Goal: Navigation & Orientation: Go to known website

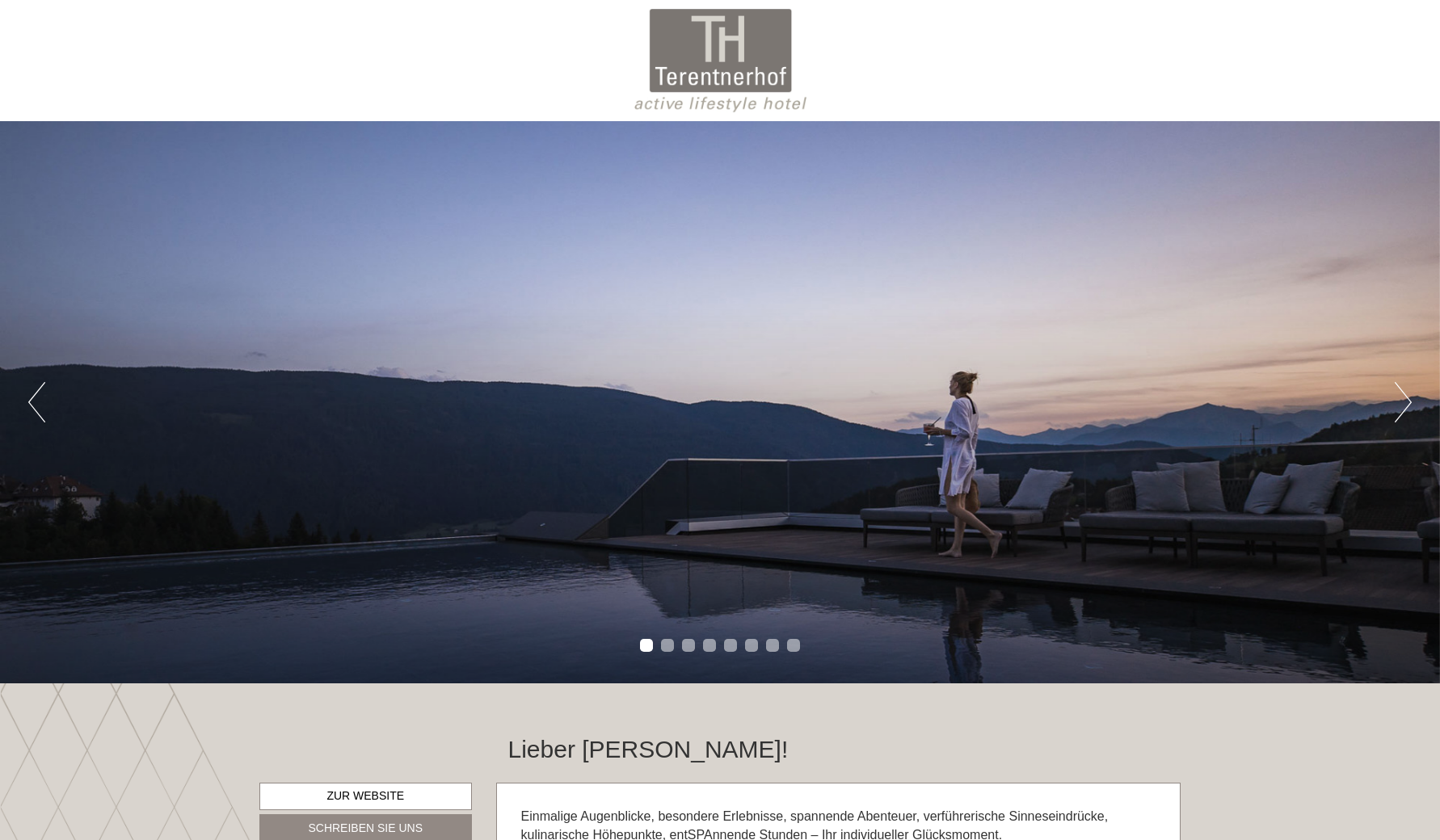
click at [1398, 407] on button "Next" at bounding box center [1403, 403] width 17 height 41
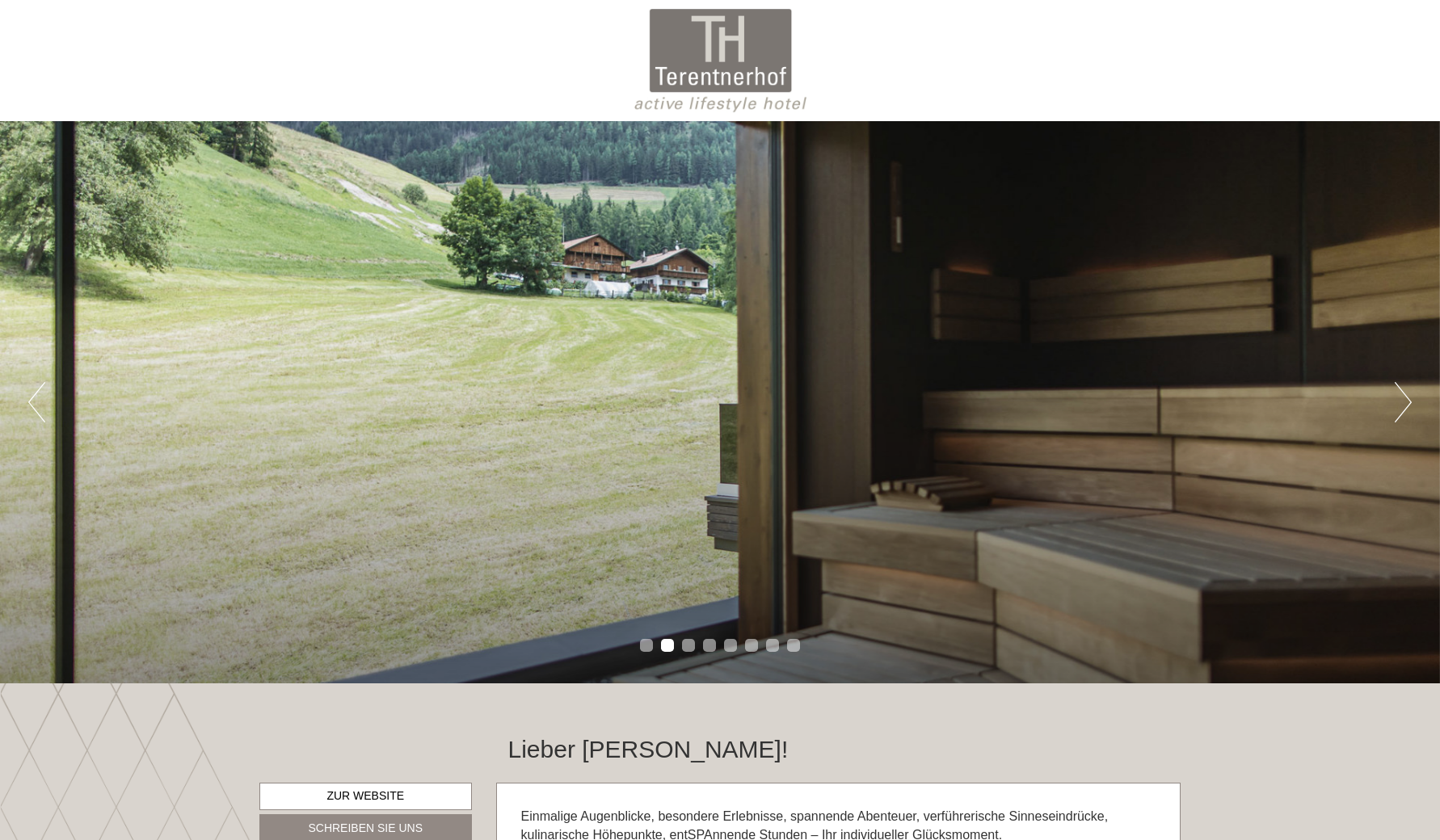
click at [1398, 407] on button "Next" at bounding box center [1403, 403] width 17 height 41
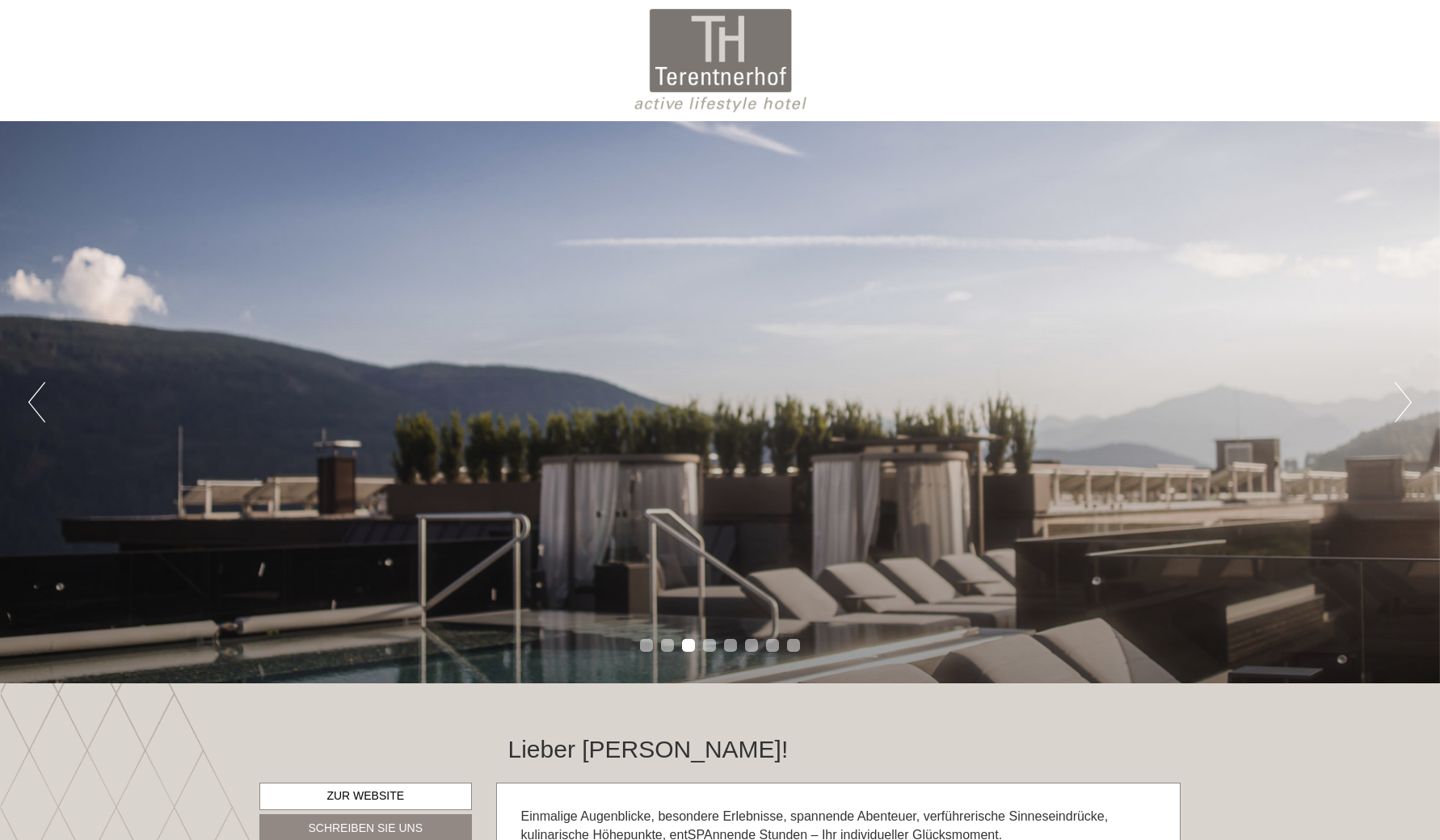
click at [1398, 407] on button "Next" at bounding box center [1403, 403] width 17 height 41
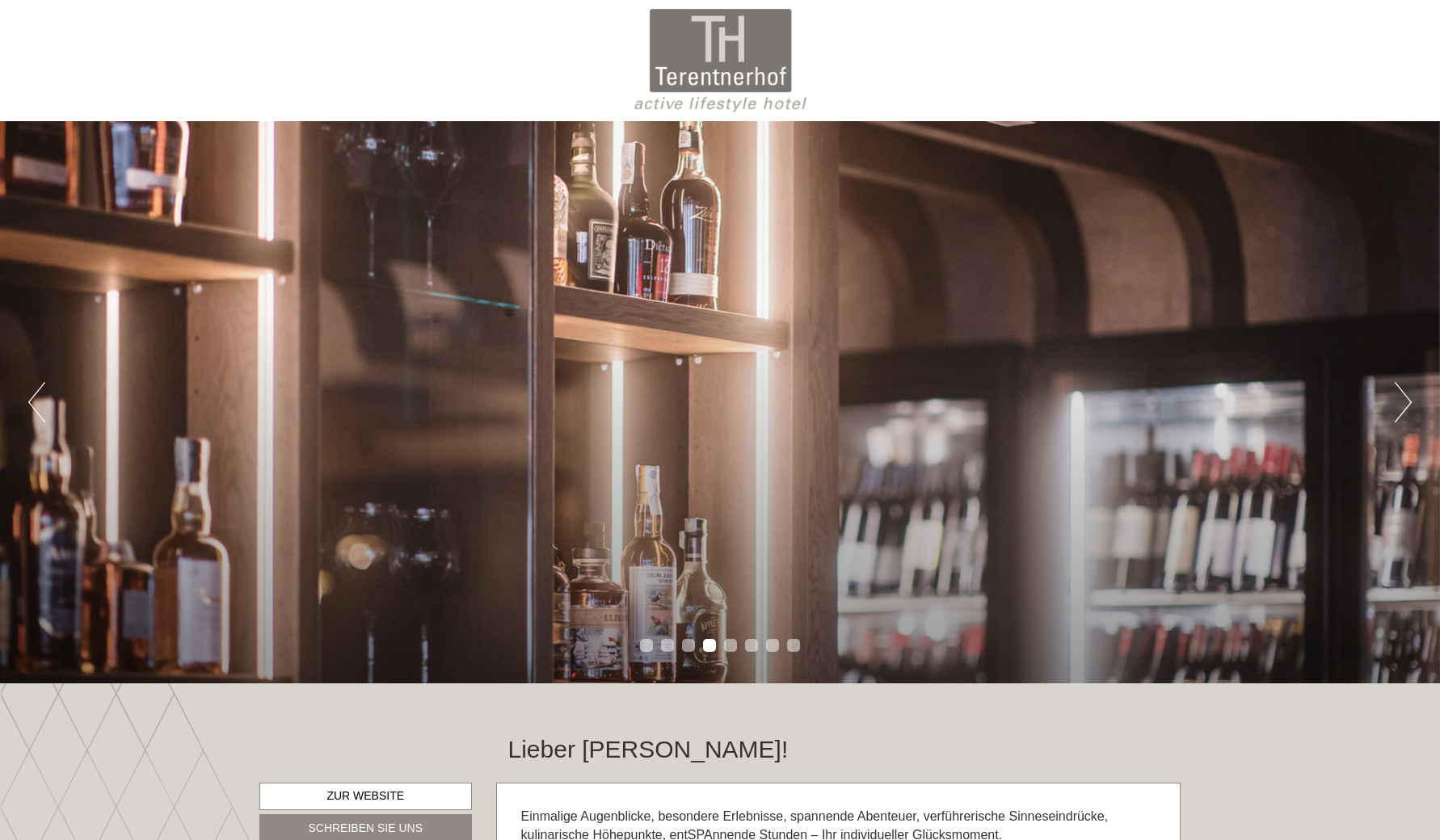
click at [1398, 407] on button "Next" at bounding box center [1403, 403] width 17 height 41
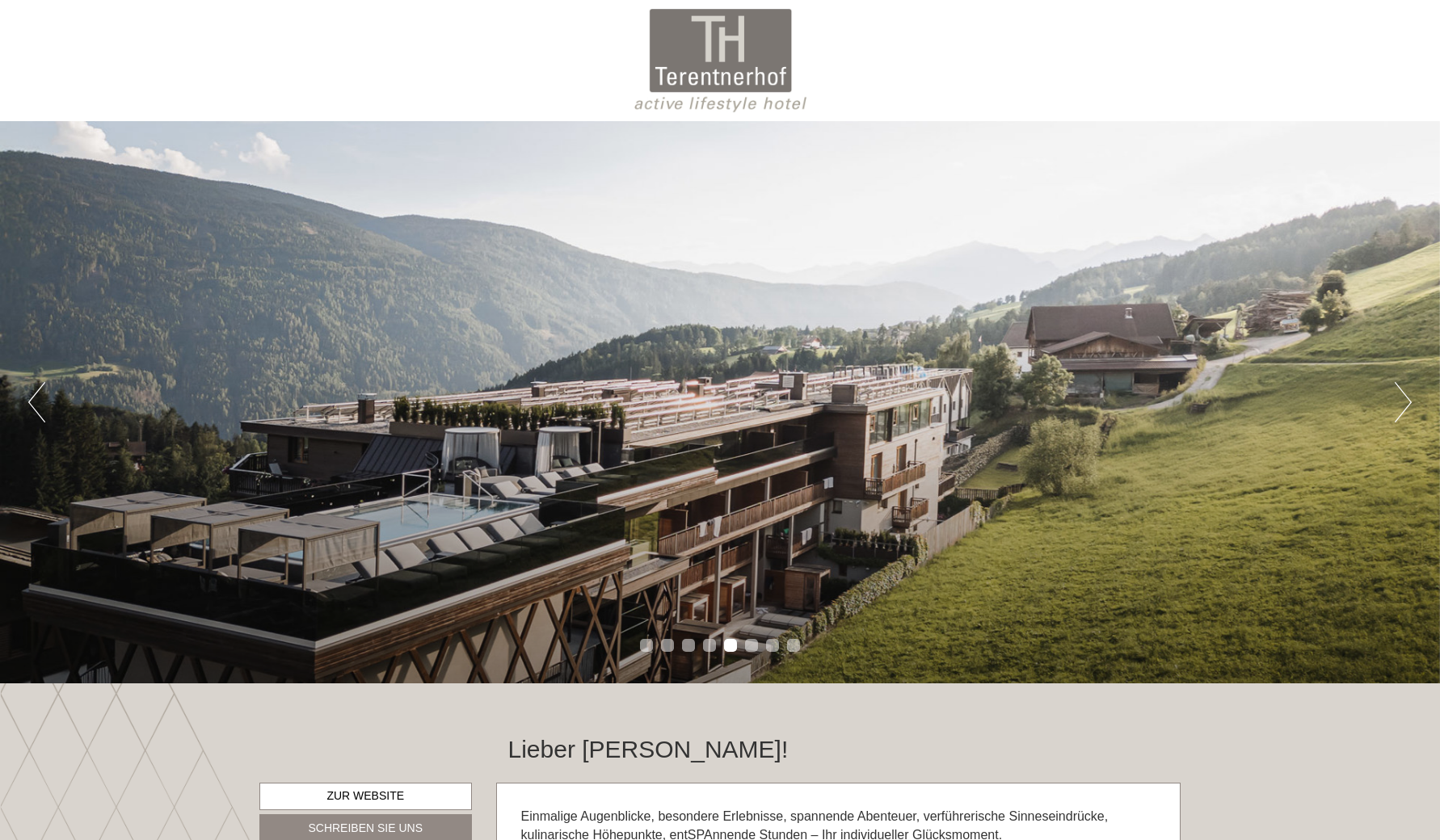
click at [1398, 407] on button "Next" at bounding box center [1403, 403] width 17 height 41
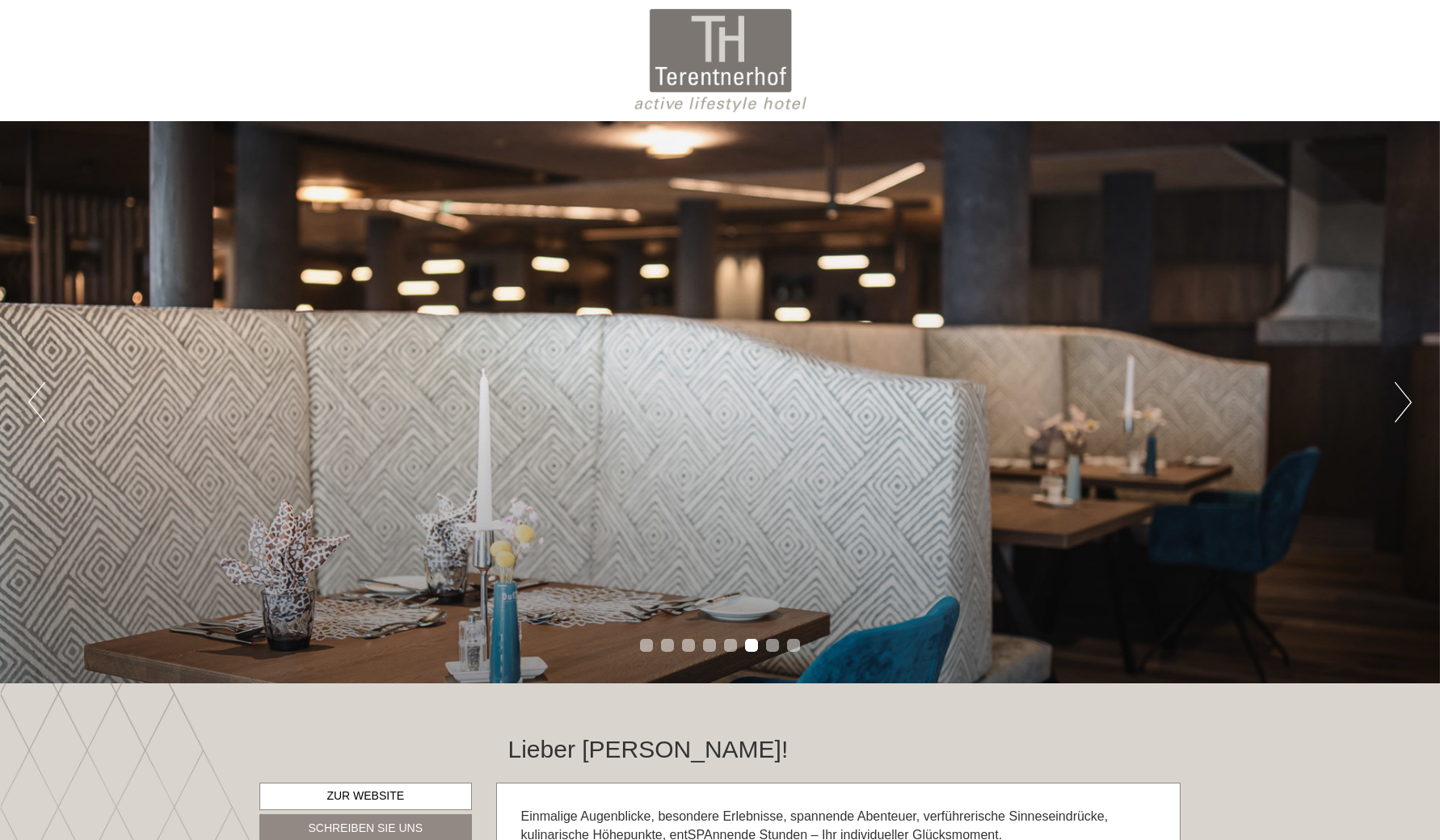
click at [1398, 407] on button "Next" at bounding box center [1403, 403] width 17 height 41
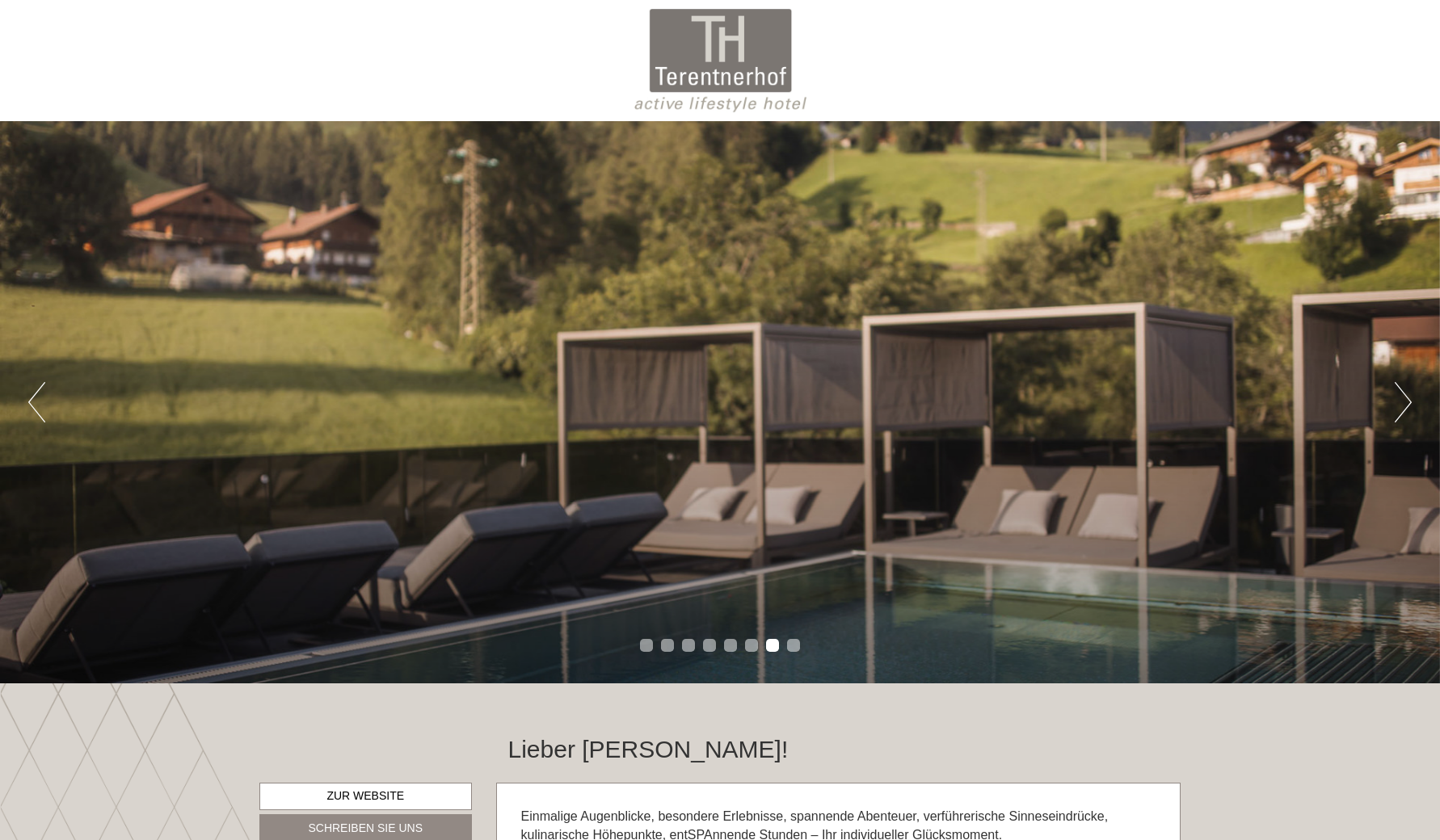
click at [1398, 407] on button "Next" at bounding box center [1403, 403] width 17 height 41
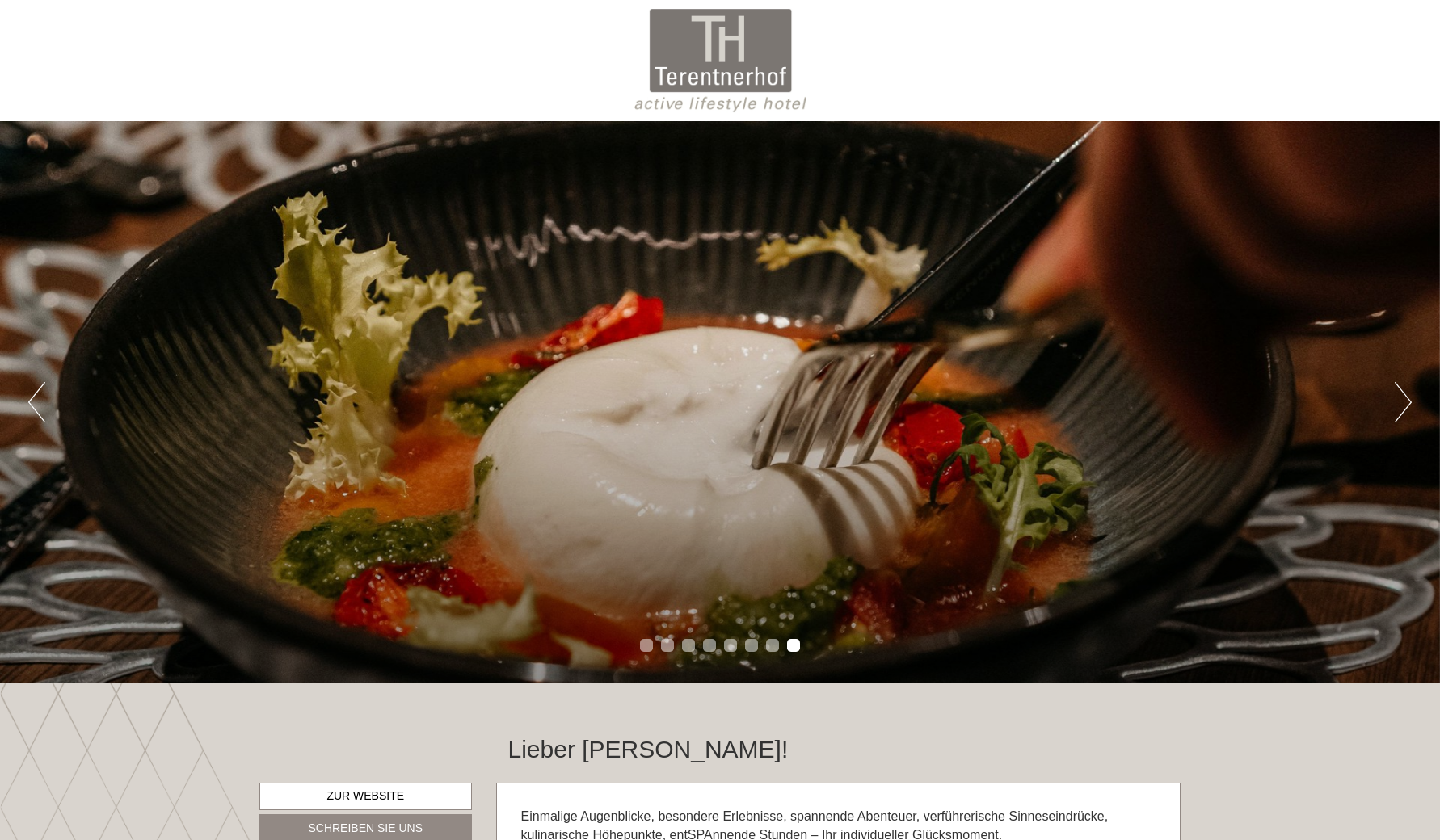
click at [1398, 407] on button "Next" at bounding box center [1403, 403] width 17 height 41
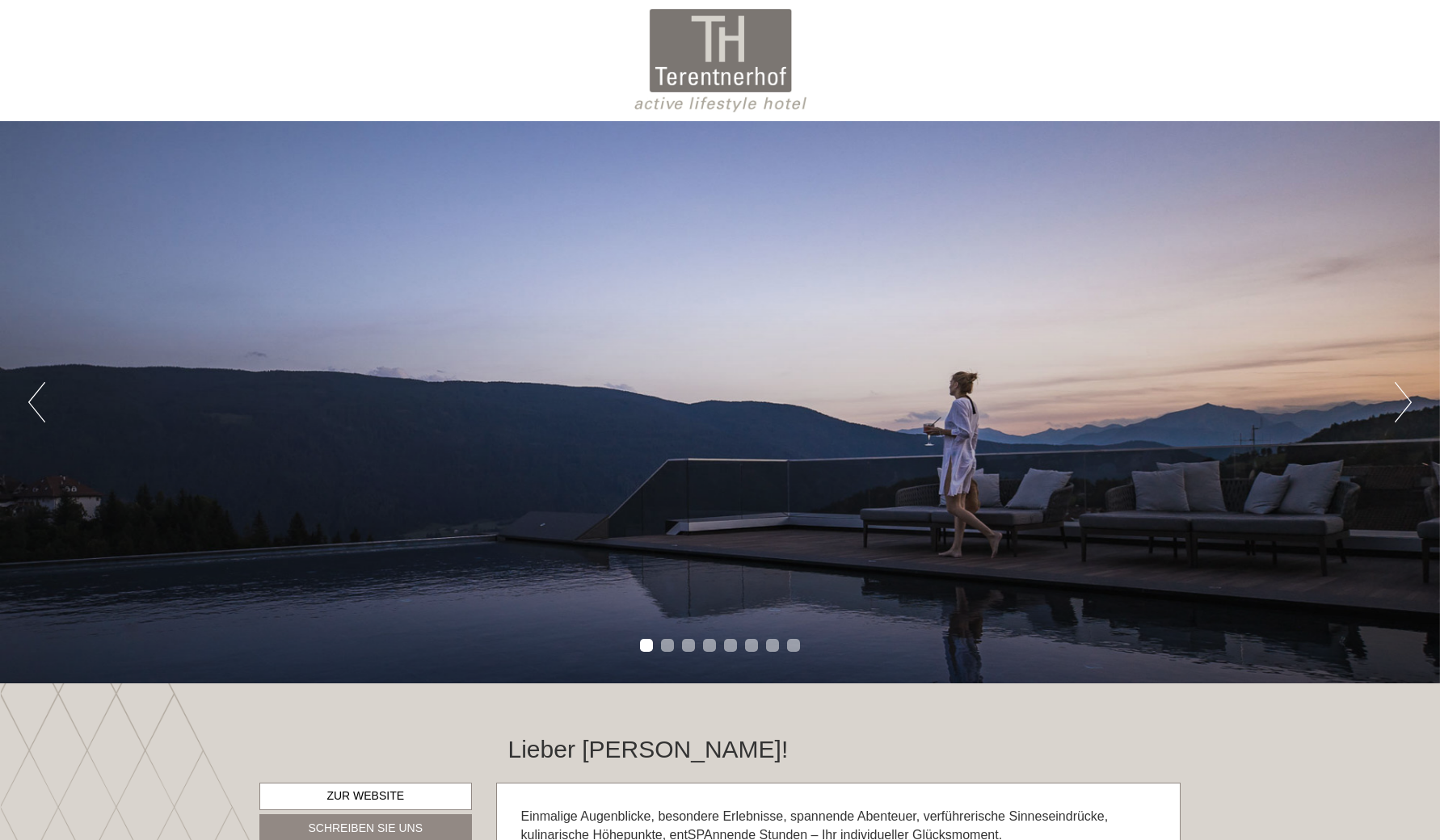
click at [1398, 407] on button "Next" at bounding box center [1403, 403] width 17 height 41
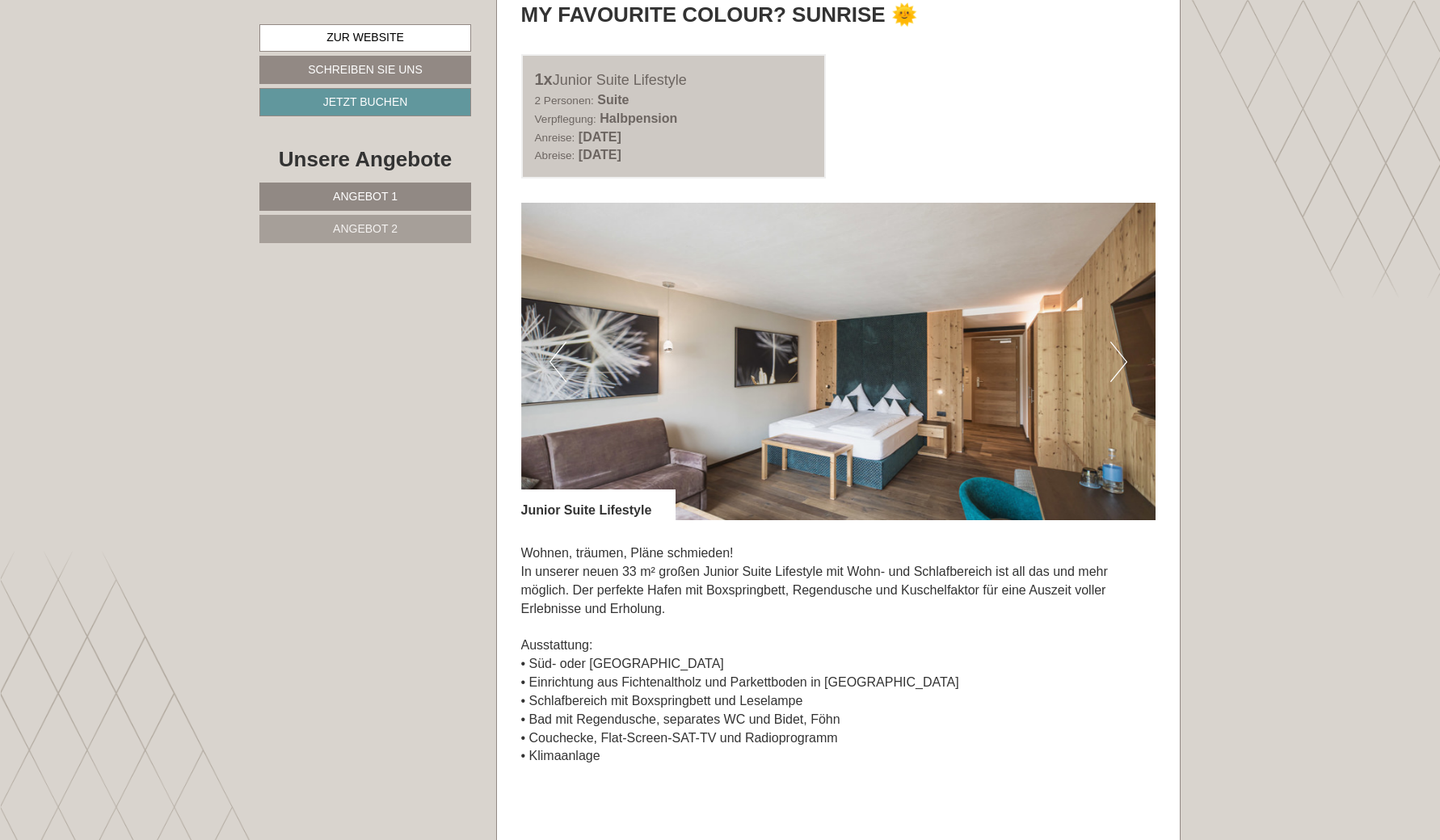
scroll to position [1060, 0]
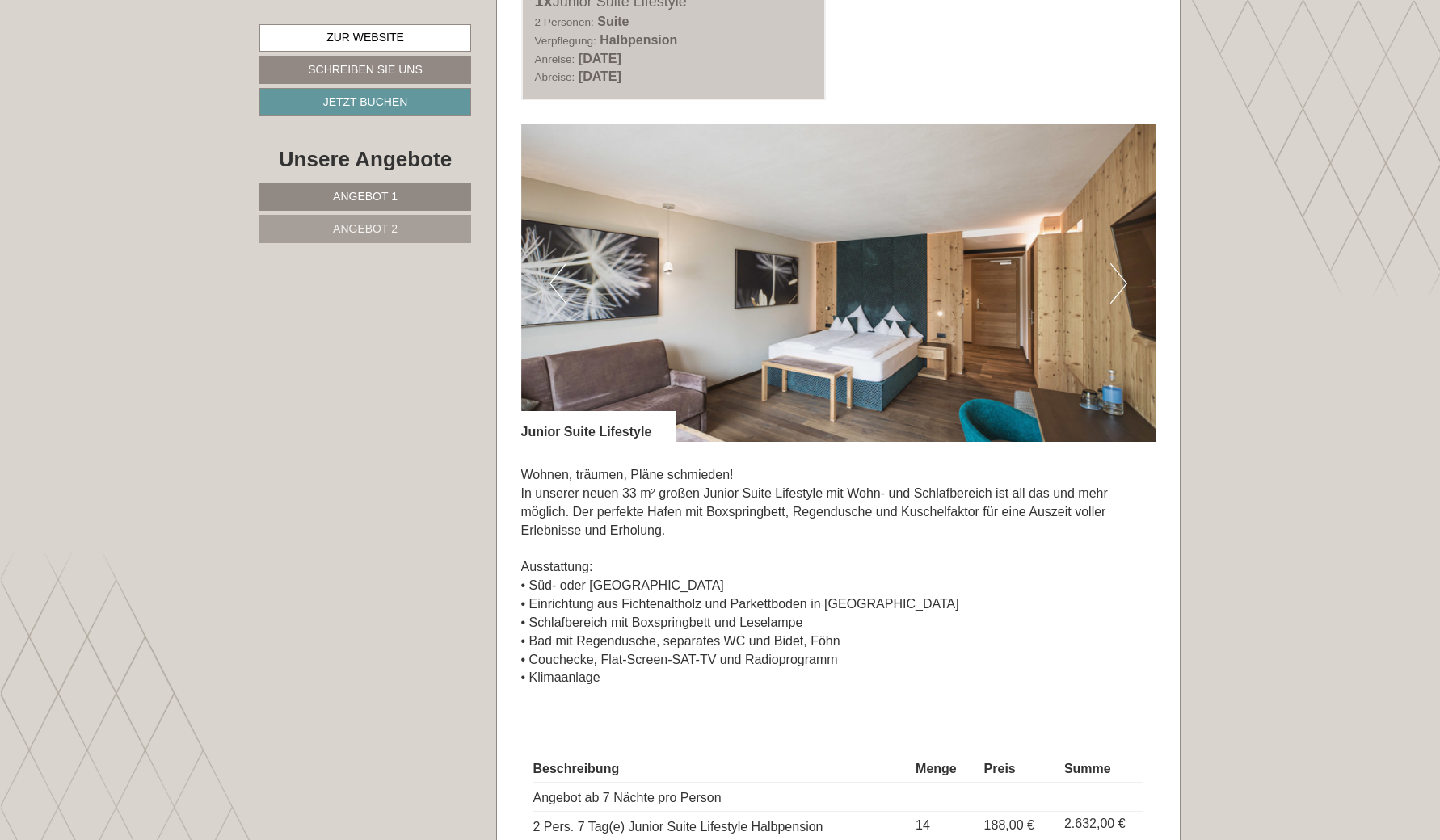
click at [1121, 285] on button "Next" at bounding box center [1119, 284] width 17 height 41
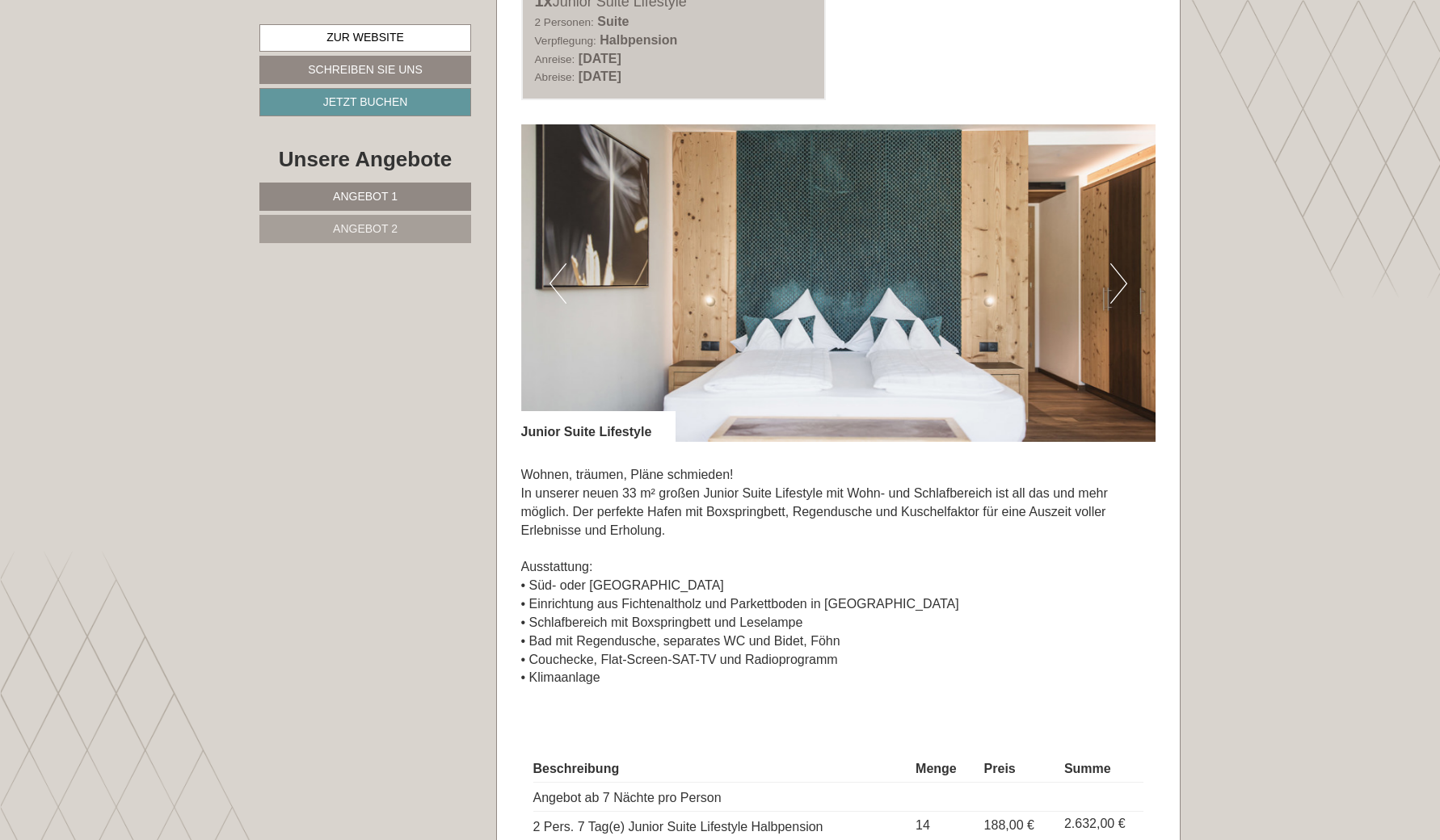
click at [1121, 284] on button "Next" at bounding box center [1119, 284] width 17 height 41
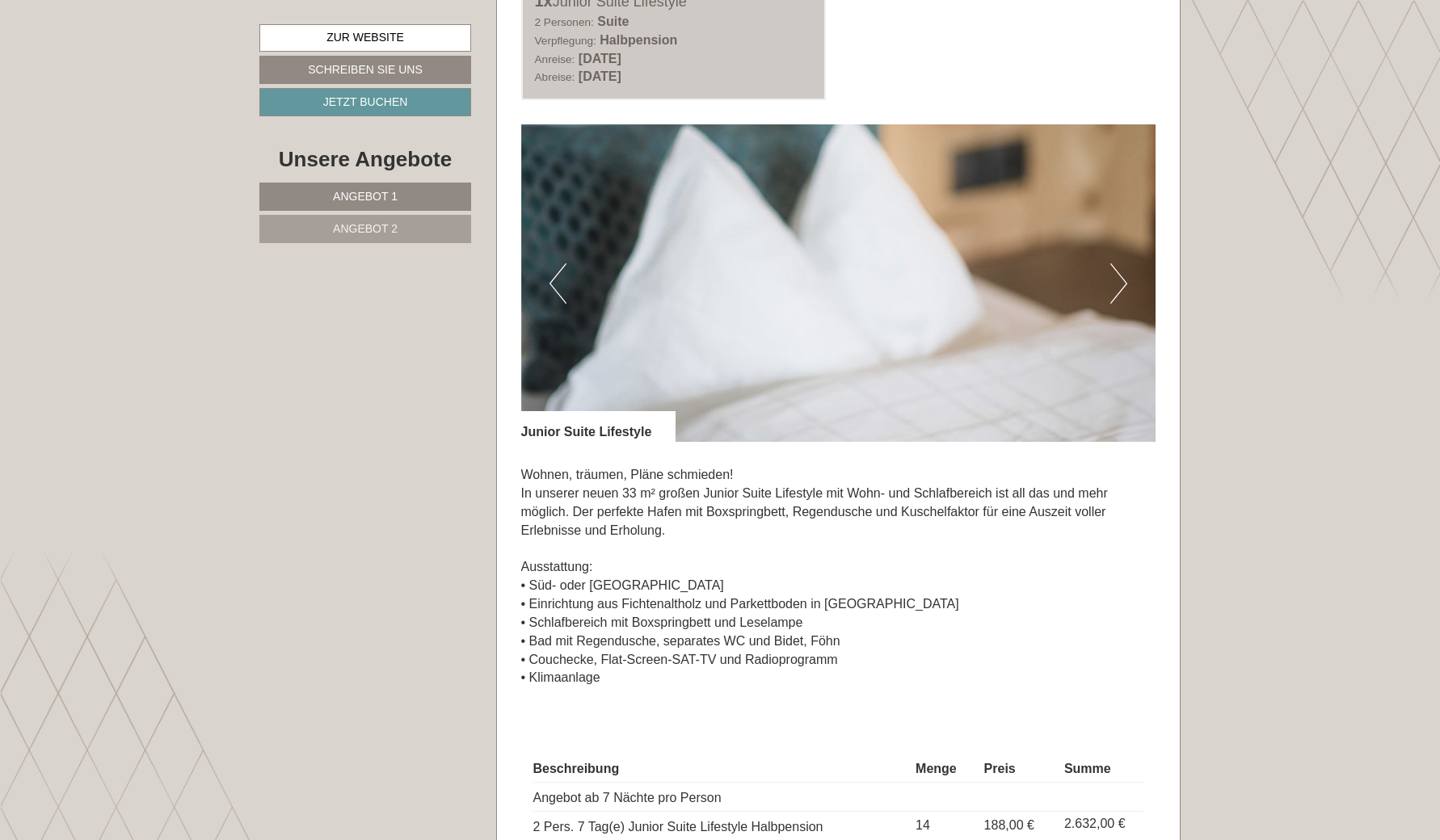
click at [1121, 284] on button "Next" at bounding box center [1119, 284] width 17 height 41
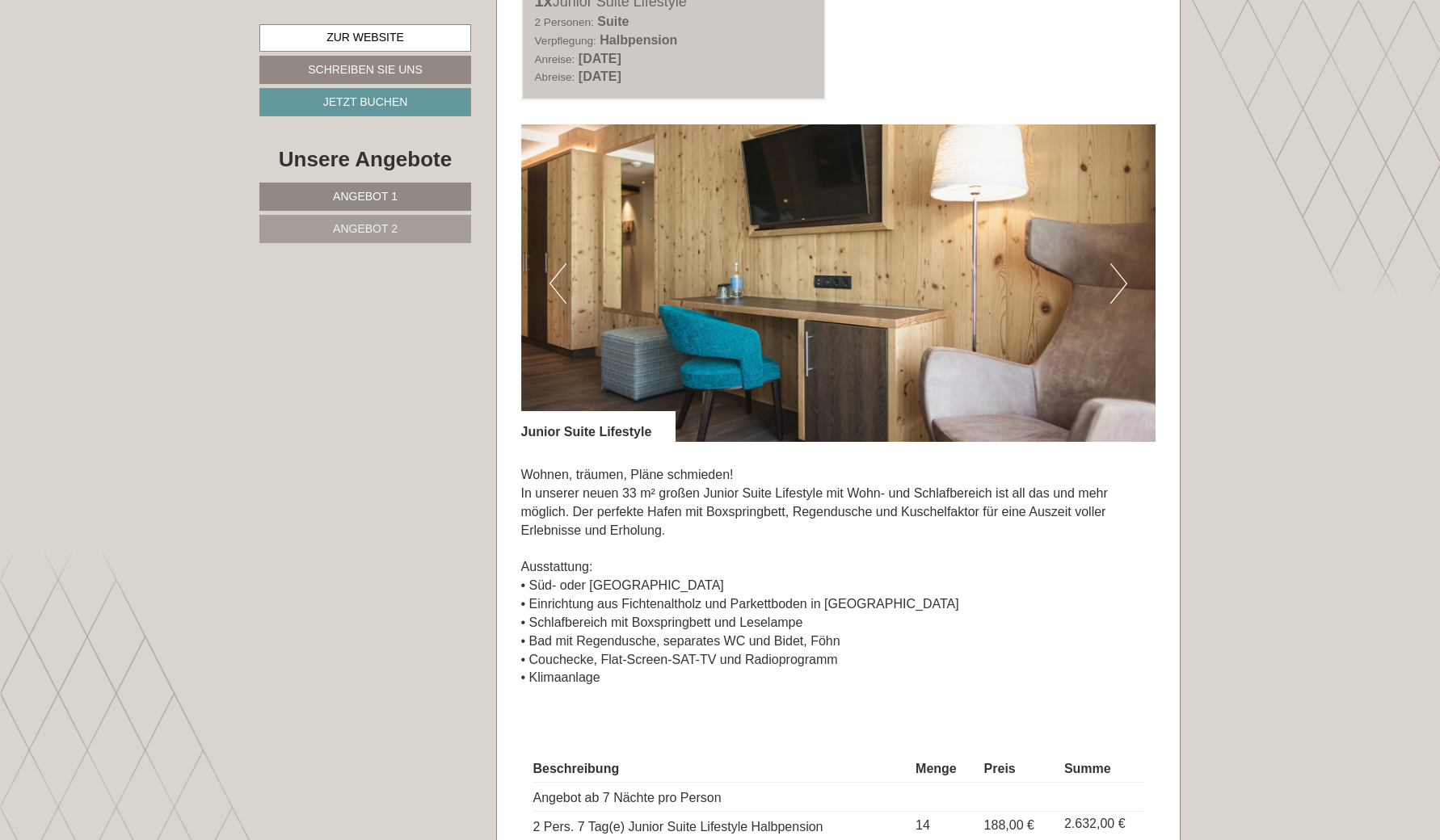
click at [1121, 284] on button "Next" at bounding box center [1119, 284] width 17 height 41
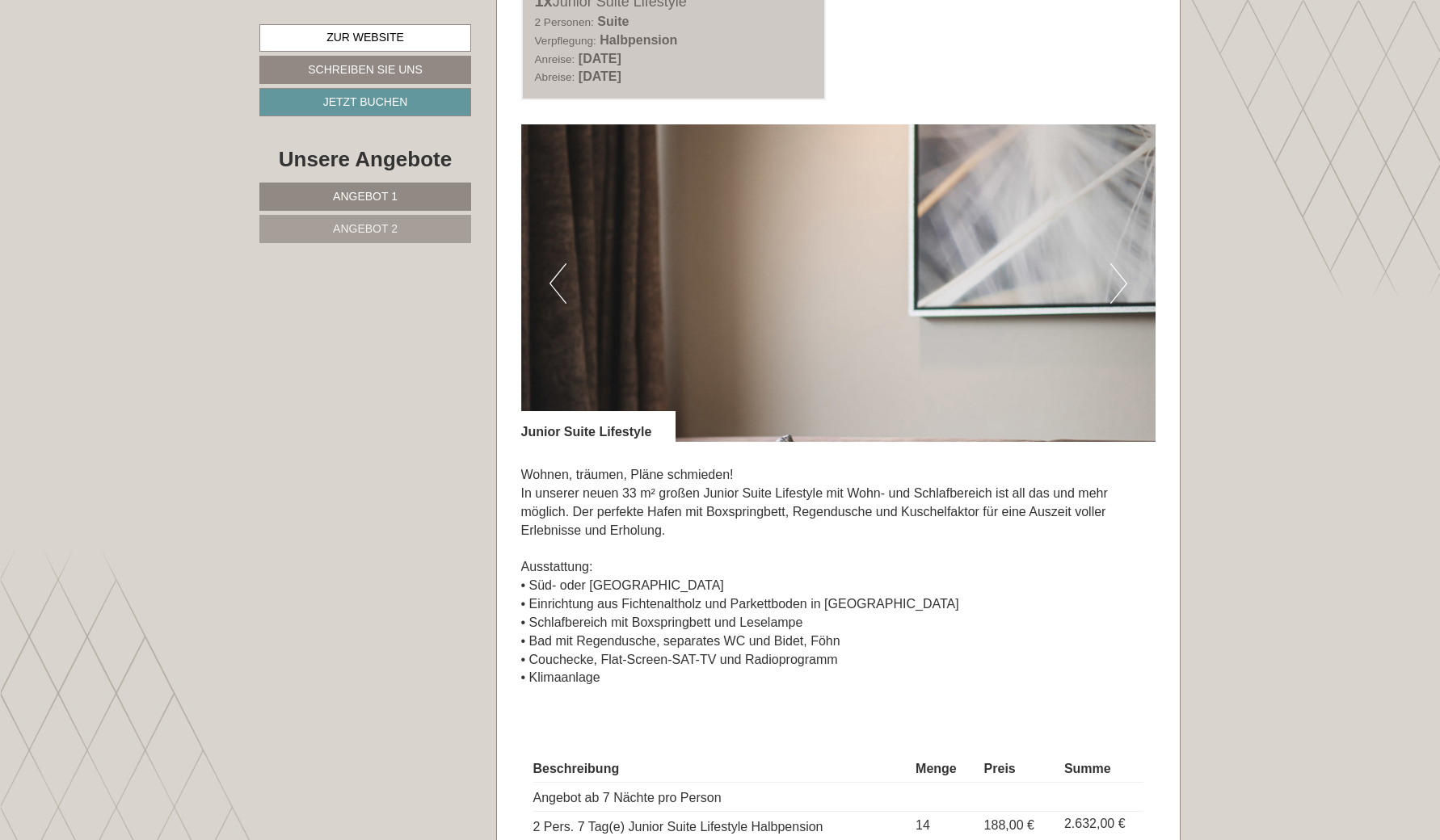
click at [1121, 284] on button "Next" at bounding box center [1119, 284] width 17 height 41
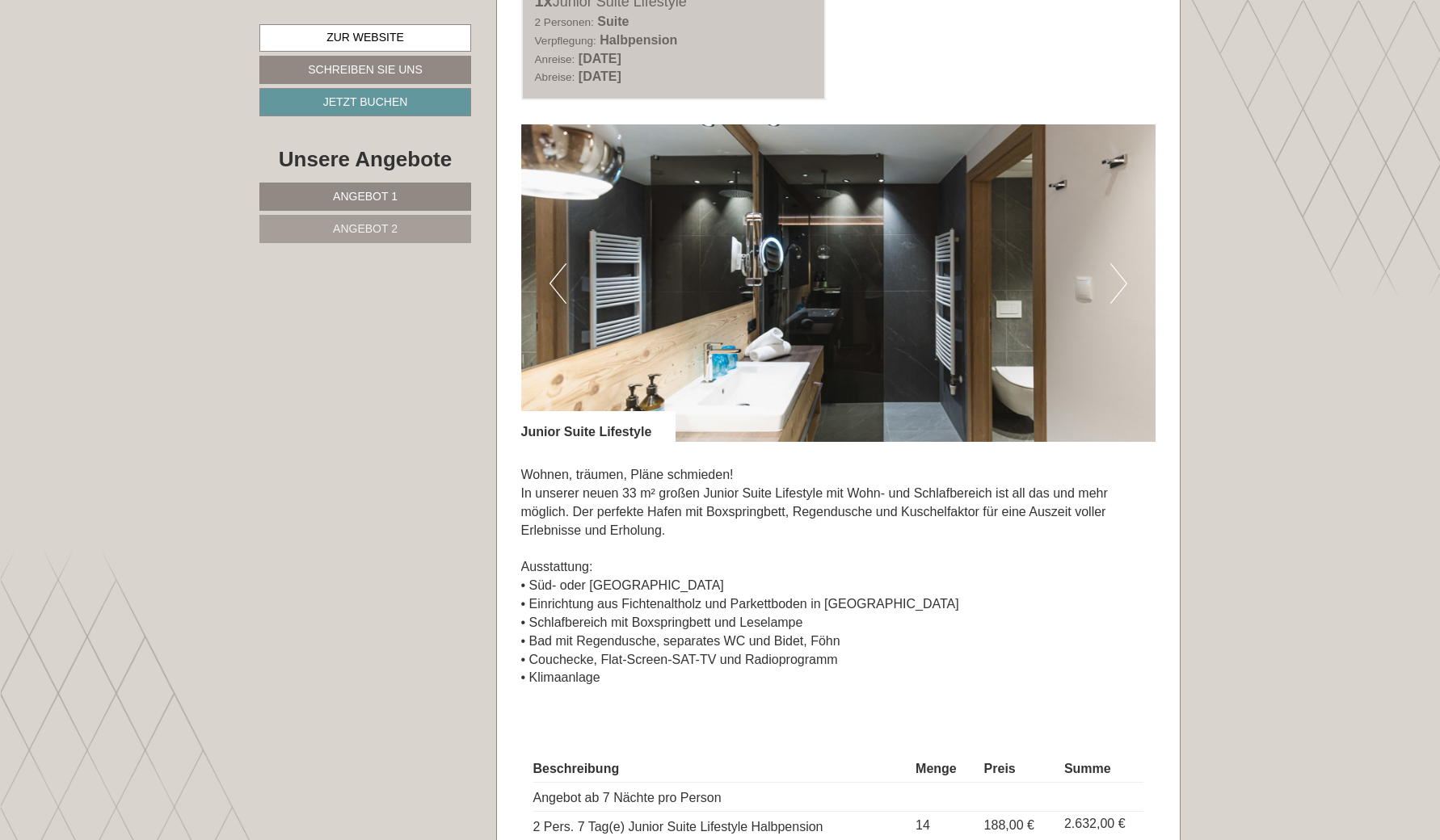
click at [1121, 284] on button "Next" at bounding box center [1119, 284] width 17 height 41
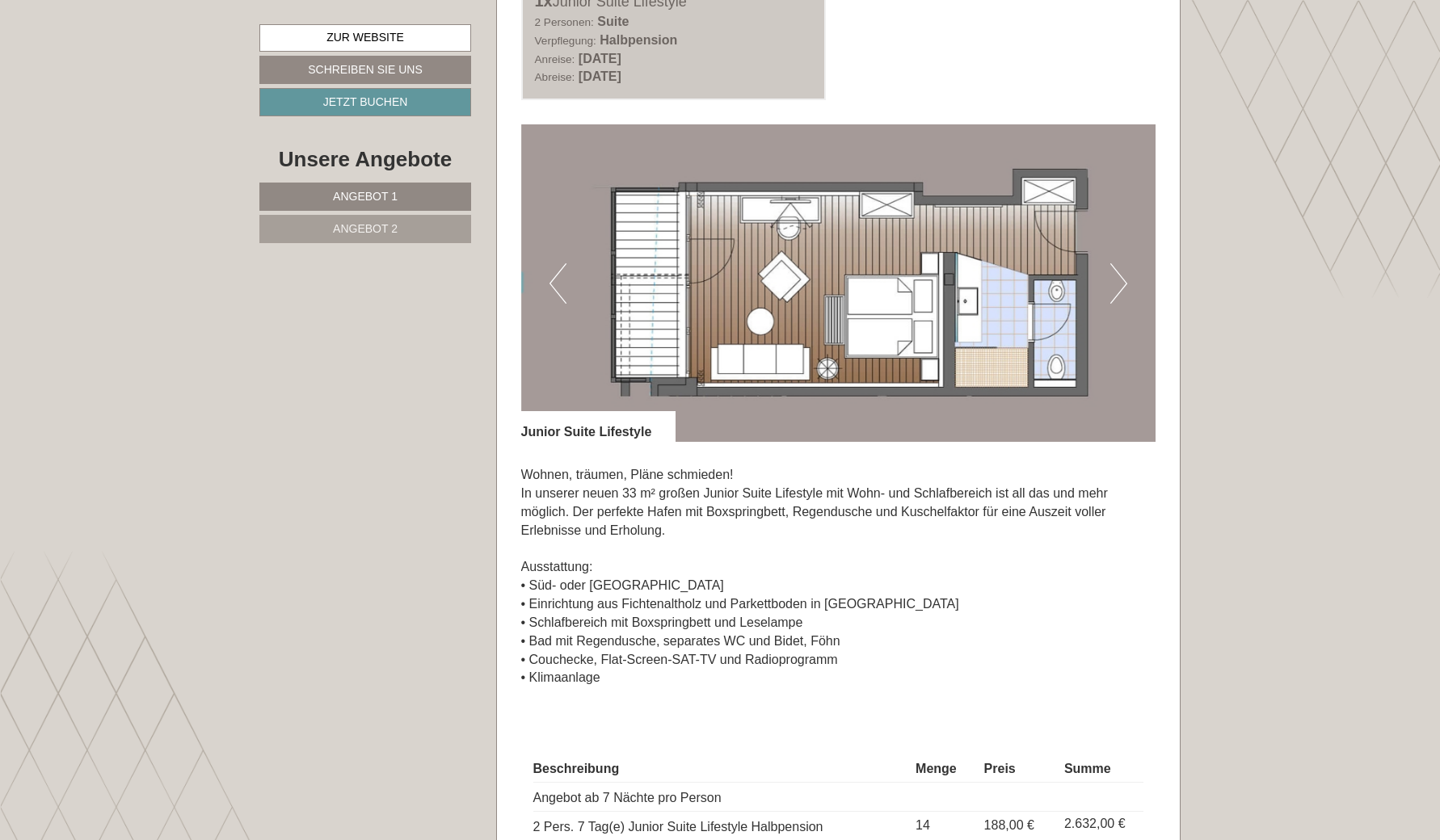
click at [1121, 284] on button "Next" at bounding box center [1119, 284] width 17 height 41
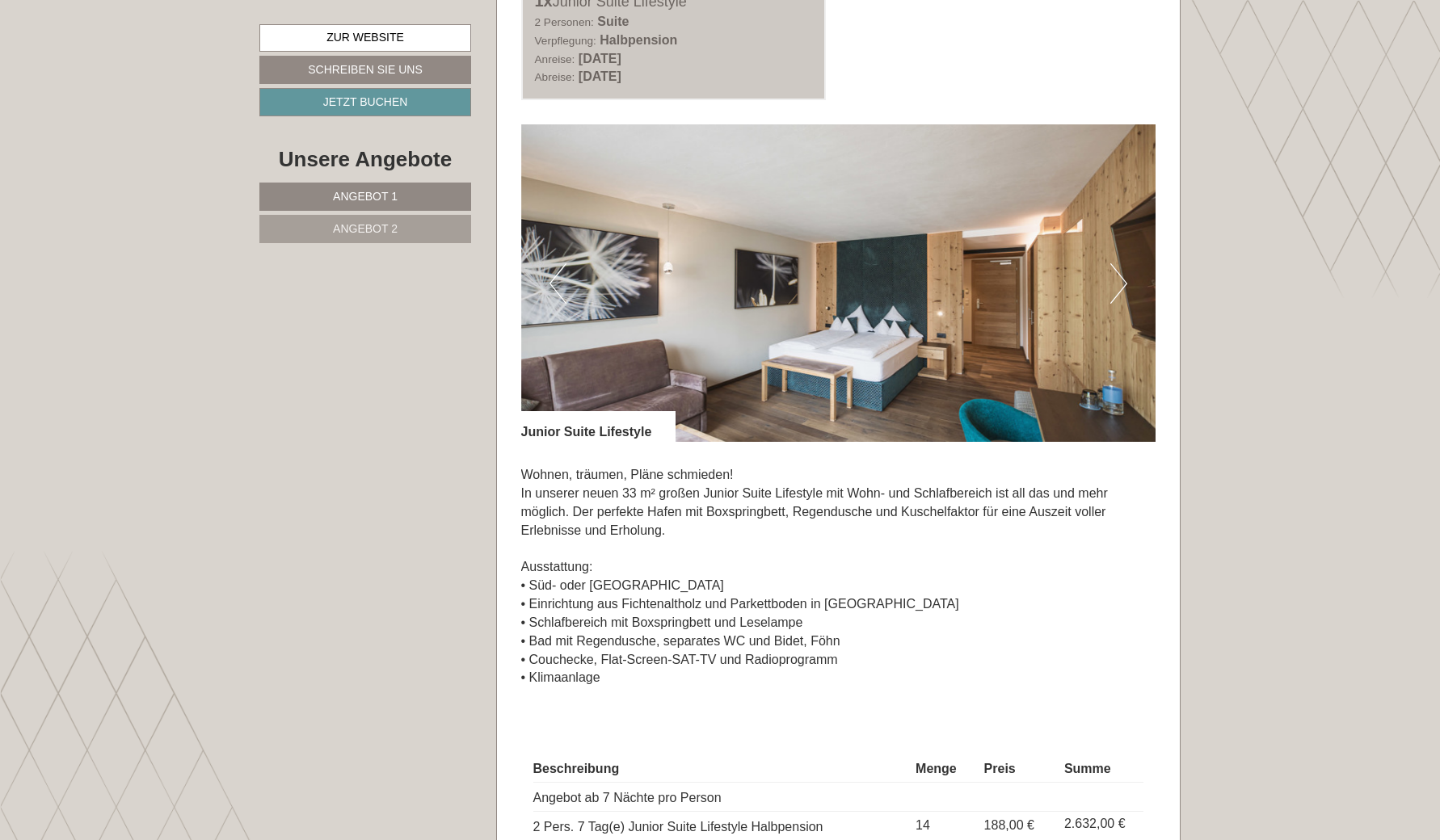
click at [556, 275] on button "Previous" at bounding box center [558, 284] width 17 height 41
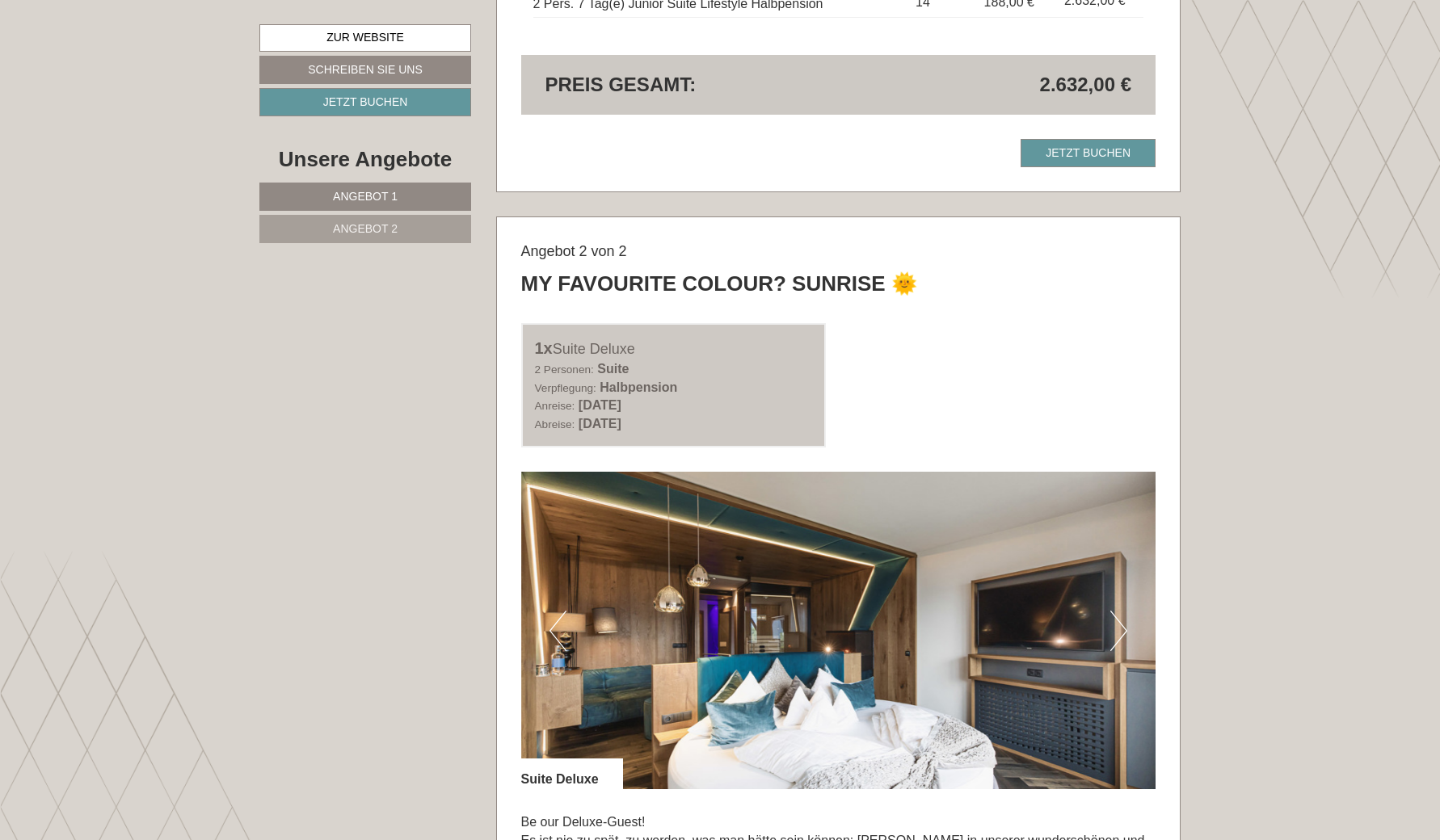
scroll to position [1983, 0]
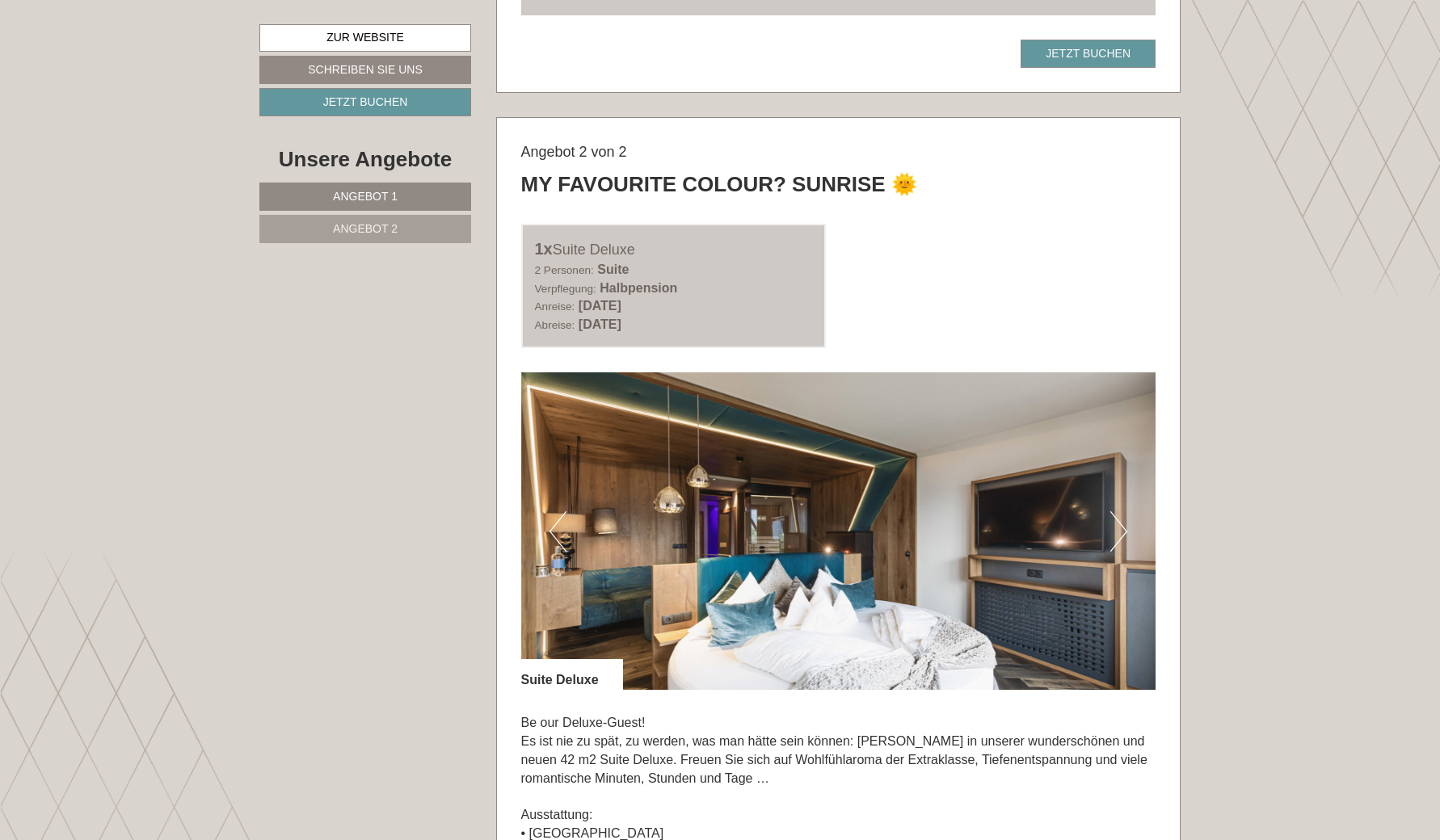
click at [1116, 511] on button "Next" at bounding box center [1119, 531] width 17 height 41
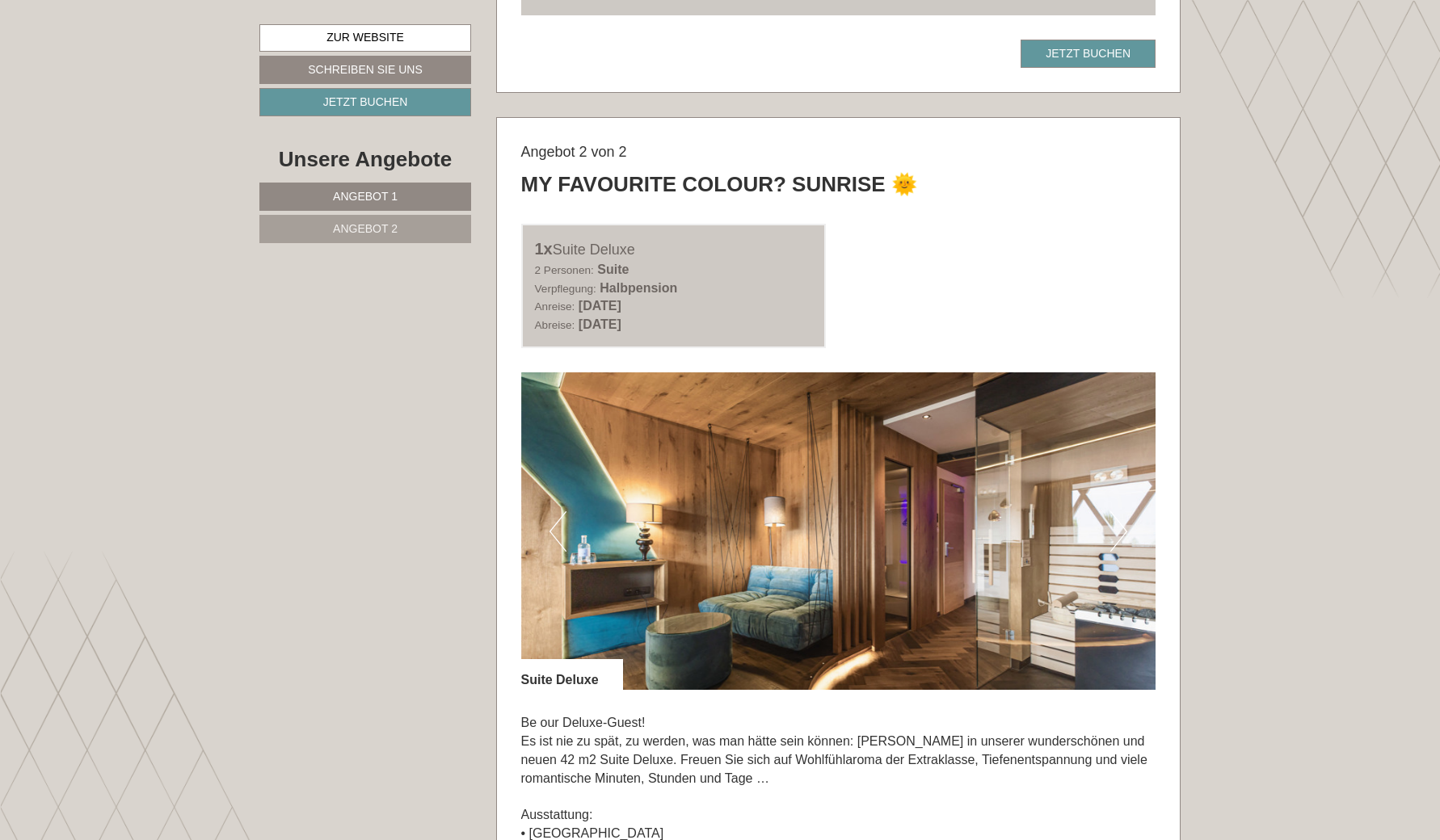
drag, startPoint x: 1116, startPoint y: 510, endPoint x: 1329, endPoint y: 299, distance: 299.8
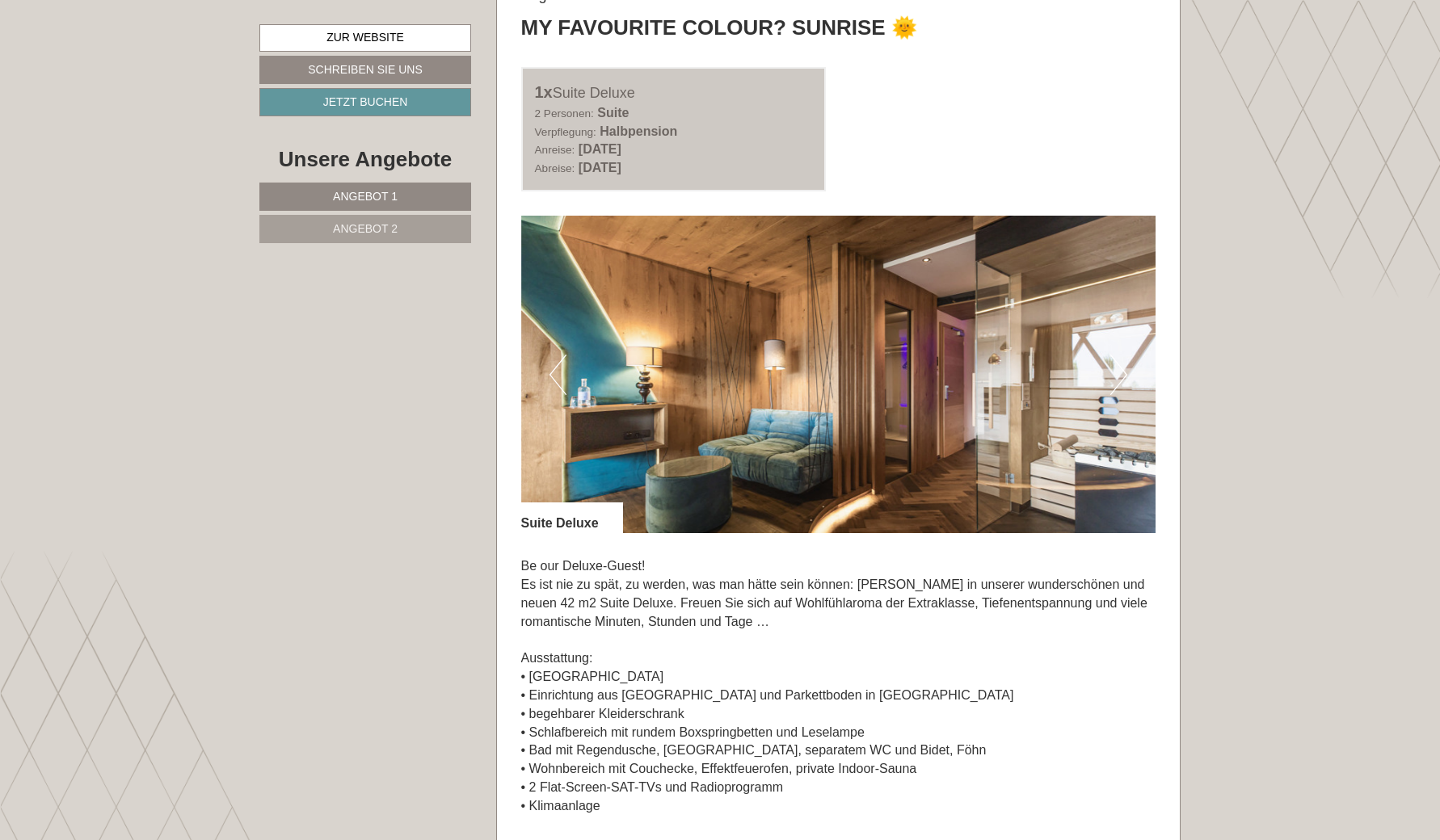
scroll to position [2060, 0]
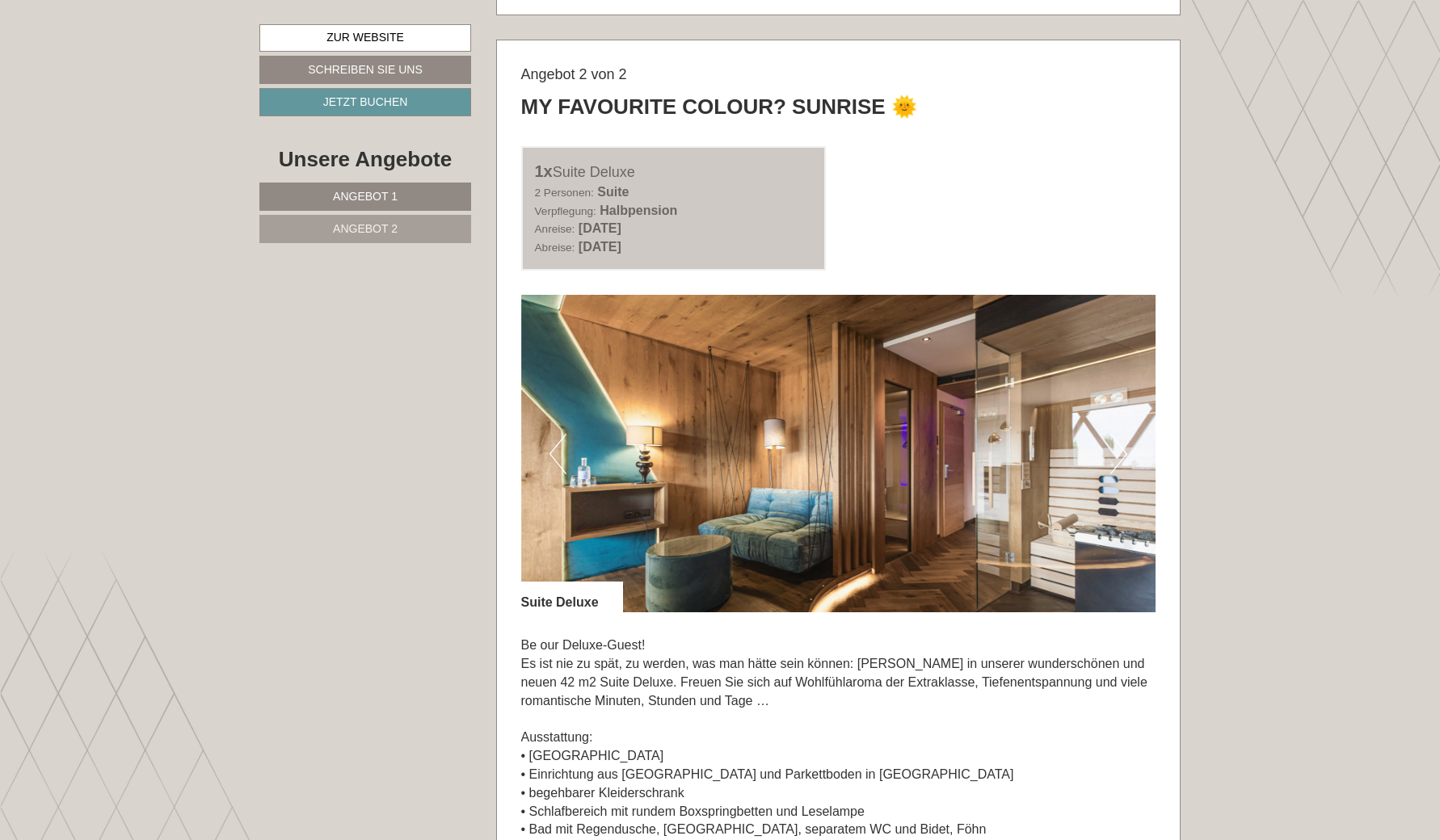
click at [1116, 434] on button "Next" at bounding box center [1119, 454] width 17 height 41
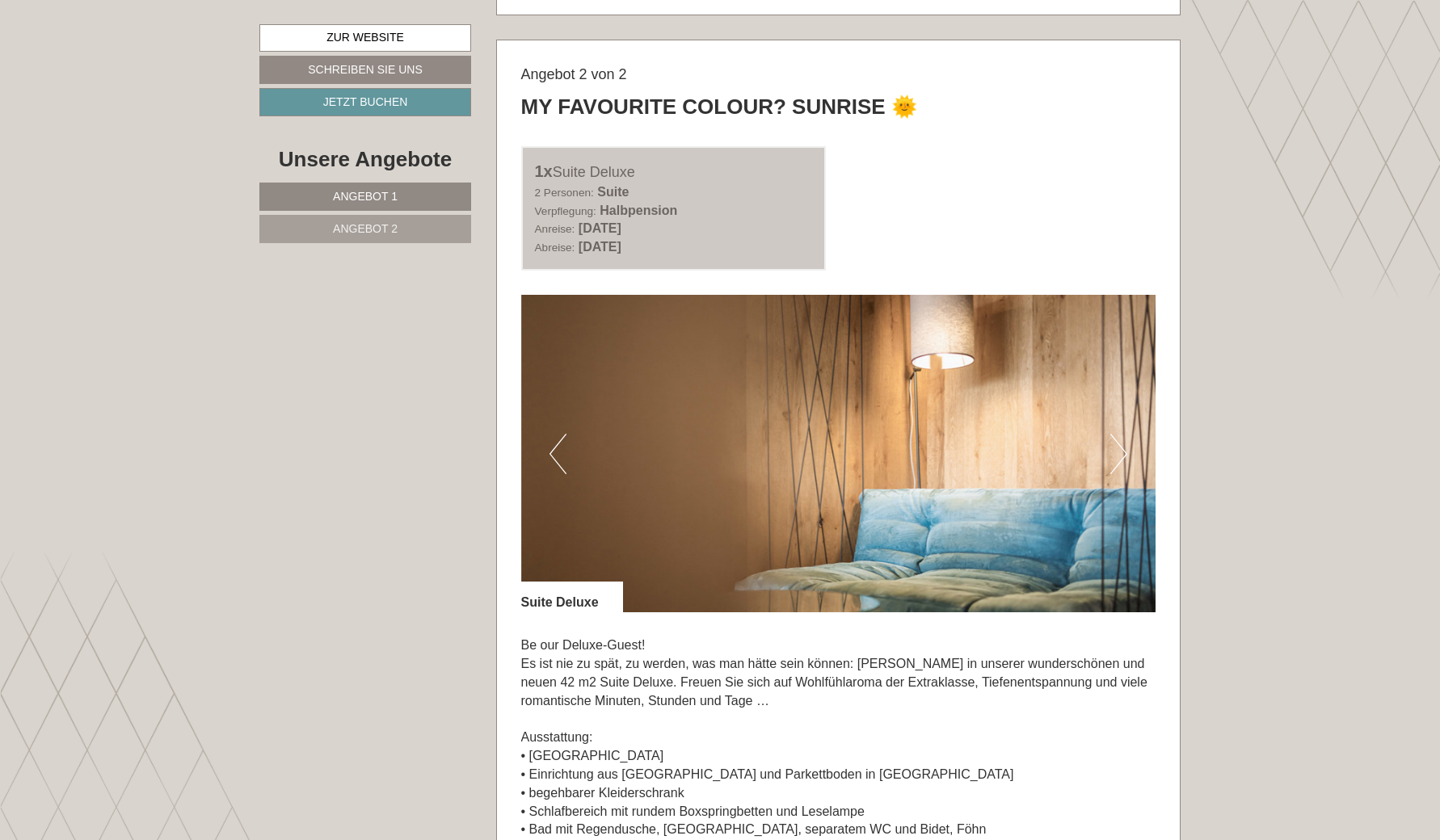
click at [1116, 434] on button "Next" at bounding box center [1119, 454] width 17 height 41
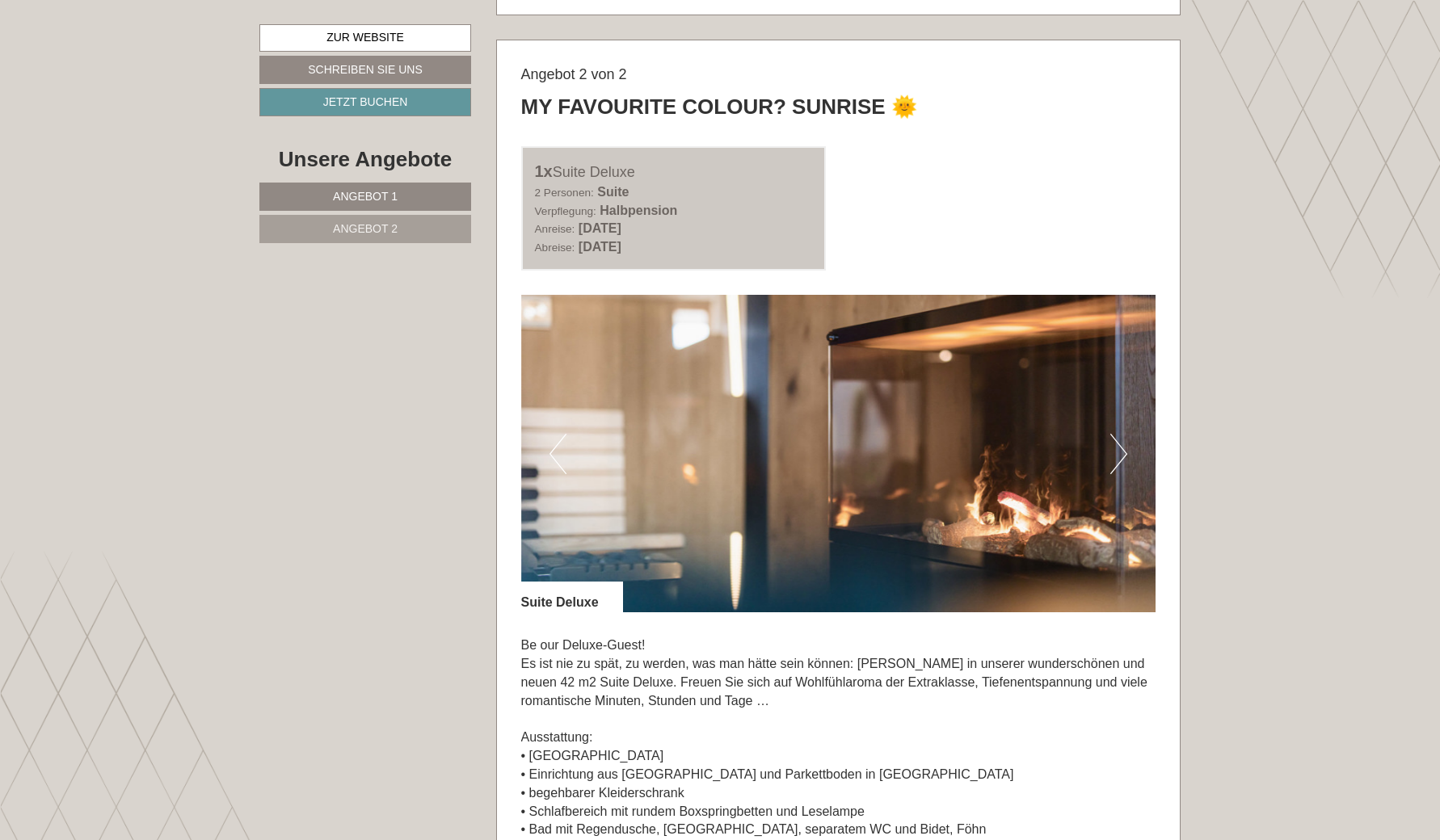
click at [1116, 434] on button "Next" at bounding box center [1119, 454] width 17 height 41
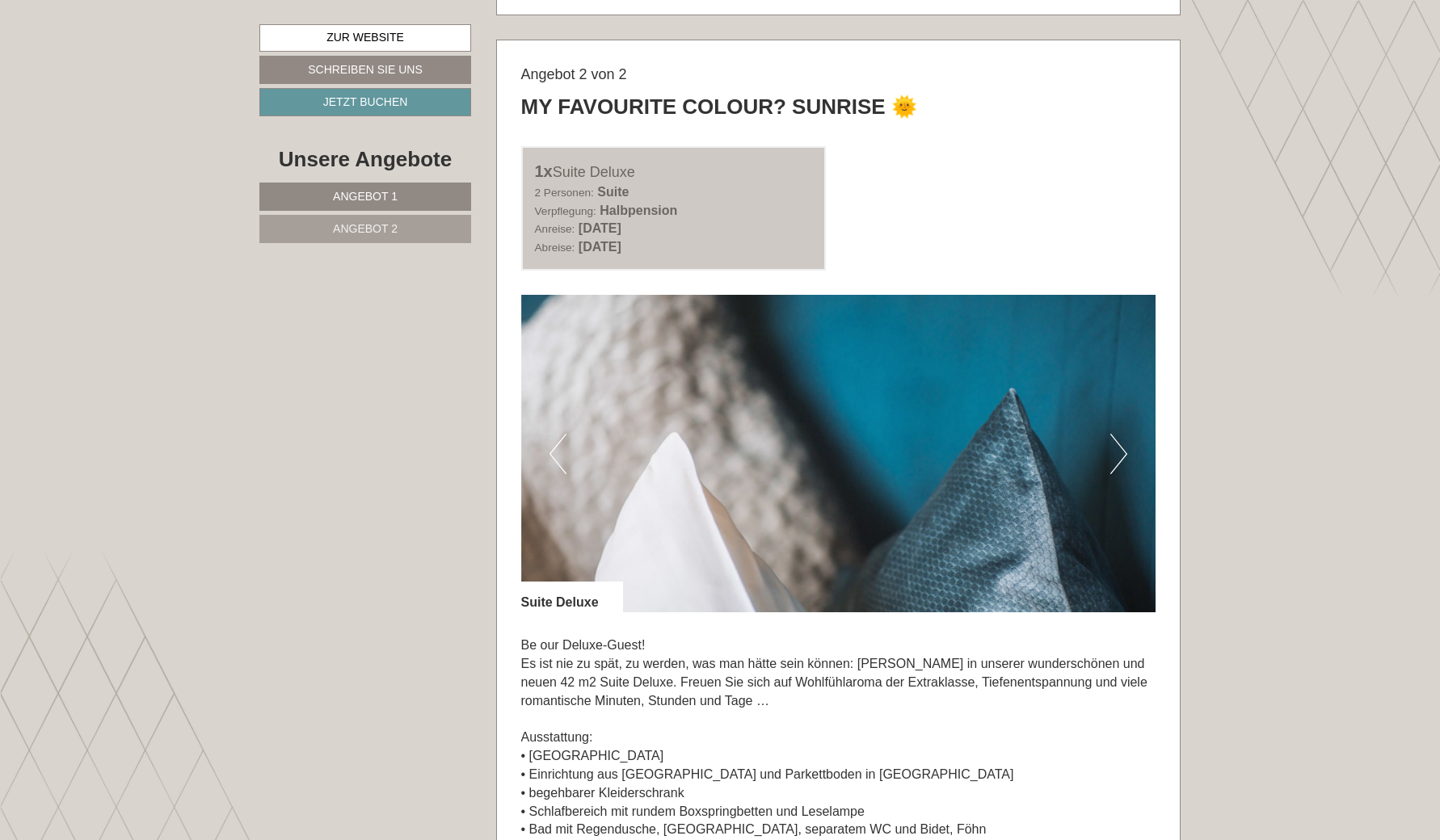
click at [1116, 434] on button "Next" at bounding box center [1119, 454] width 17 height 41
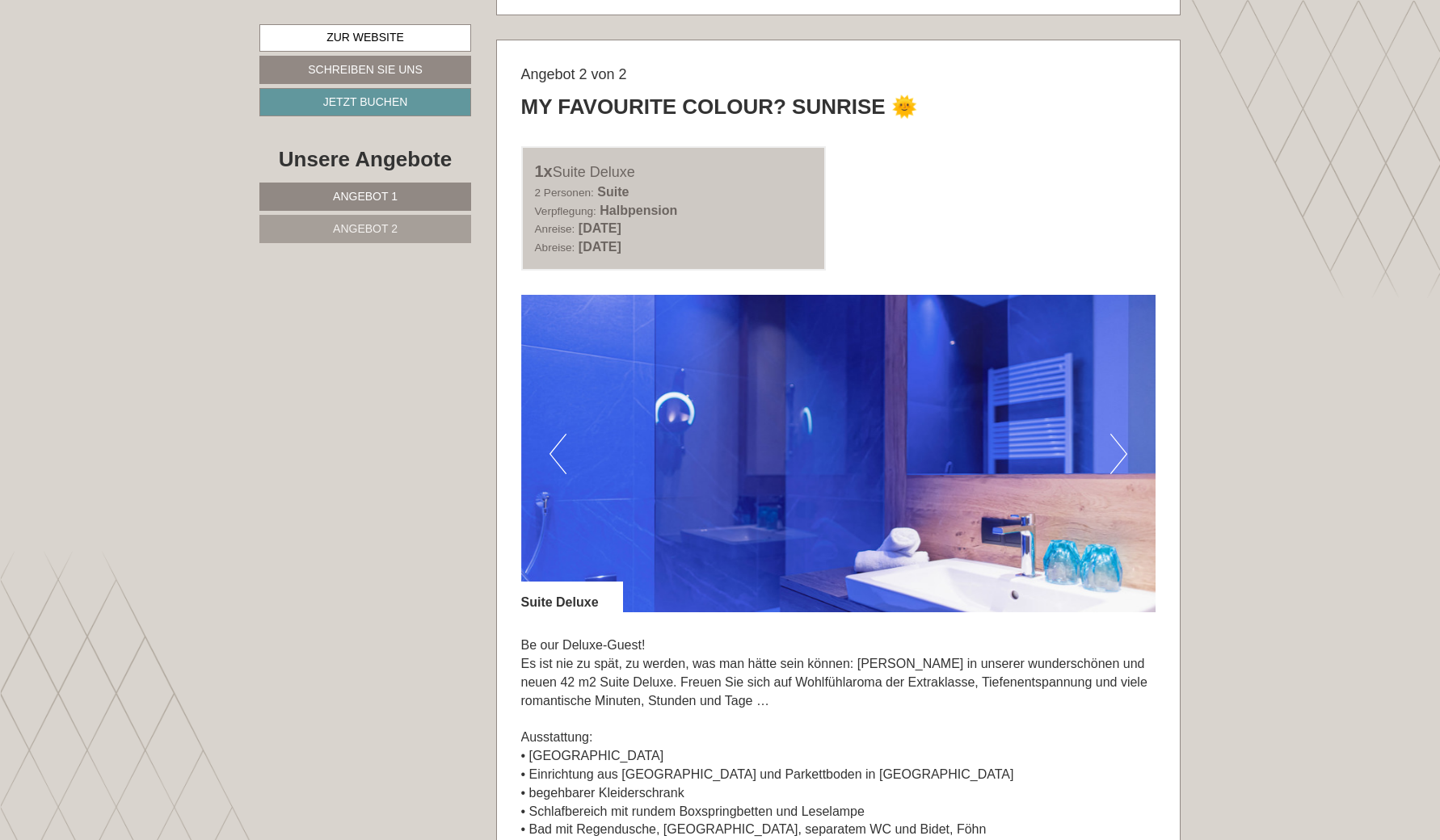
click at [1116, 434] on button "Next" at bounding box center [1119, 454] width 17 height 41
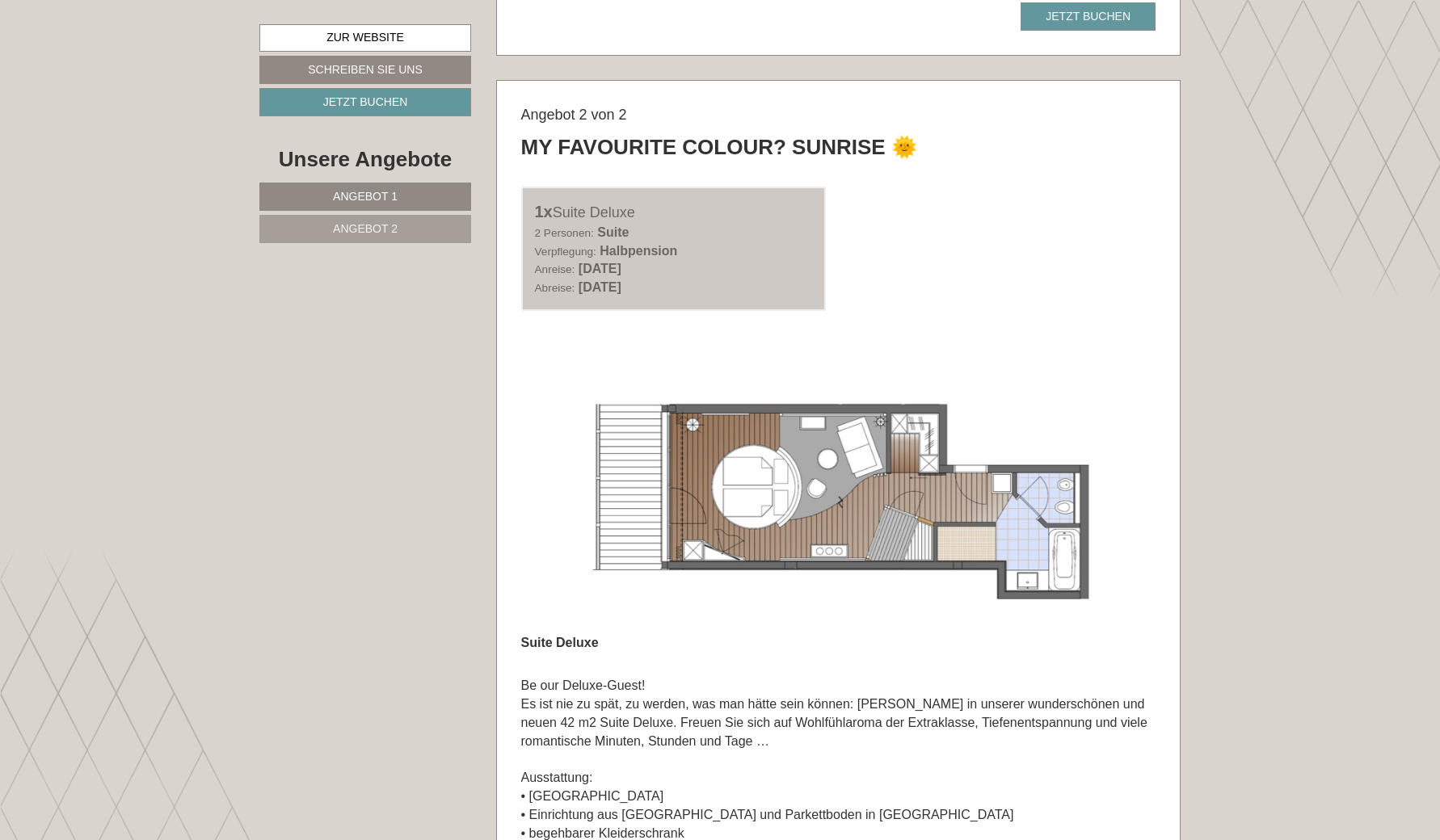
scroll to position [2228, 0]
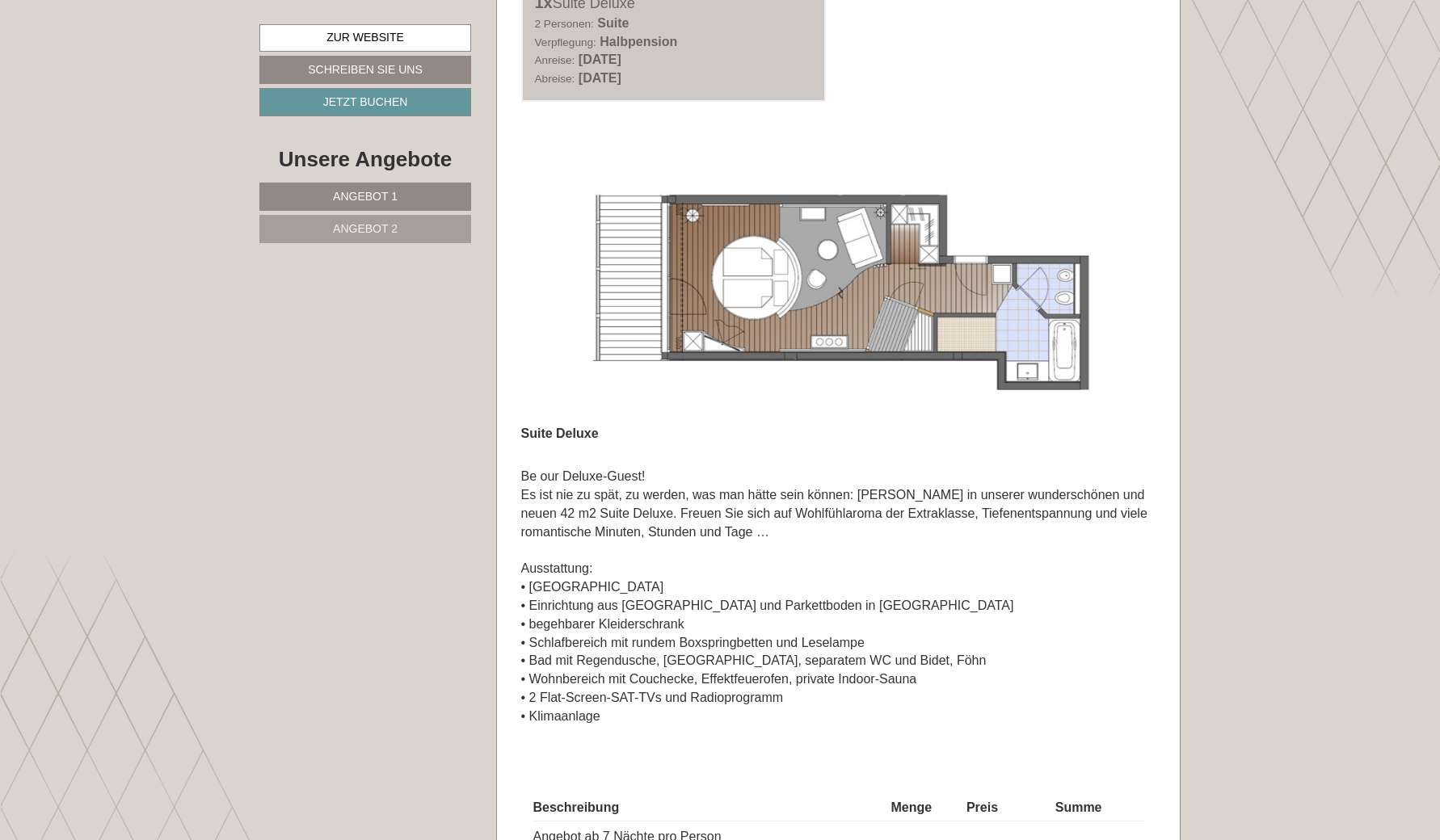
click at [1120, 222] on img at bounding box center [838, 285] width 635 height 318
click at [1081, 234] on img at bounding box center [838, 285] width 635 height 318
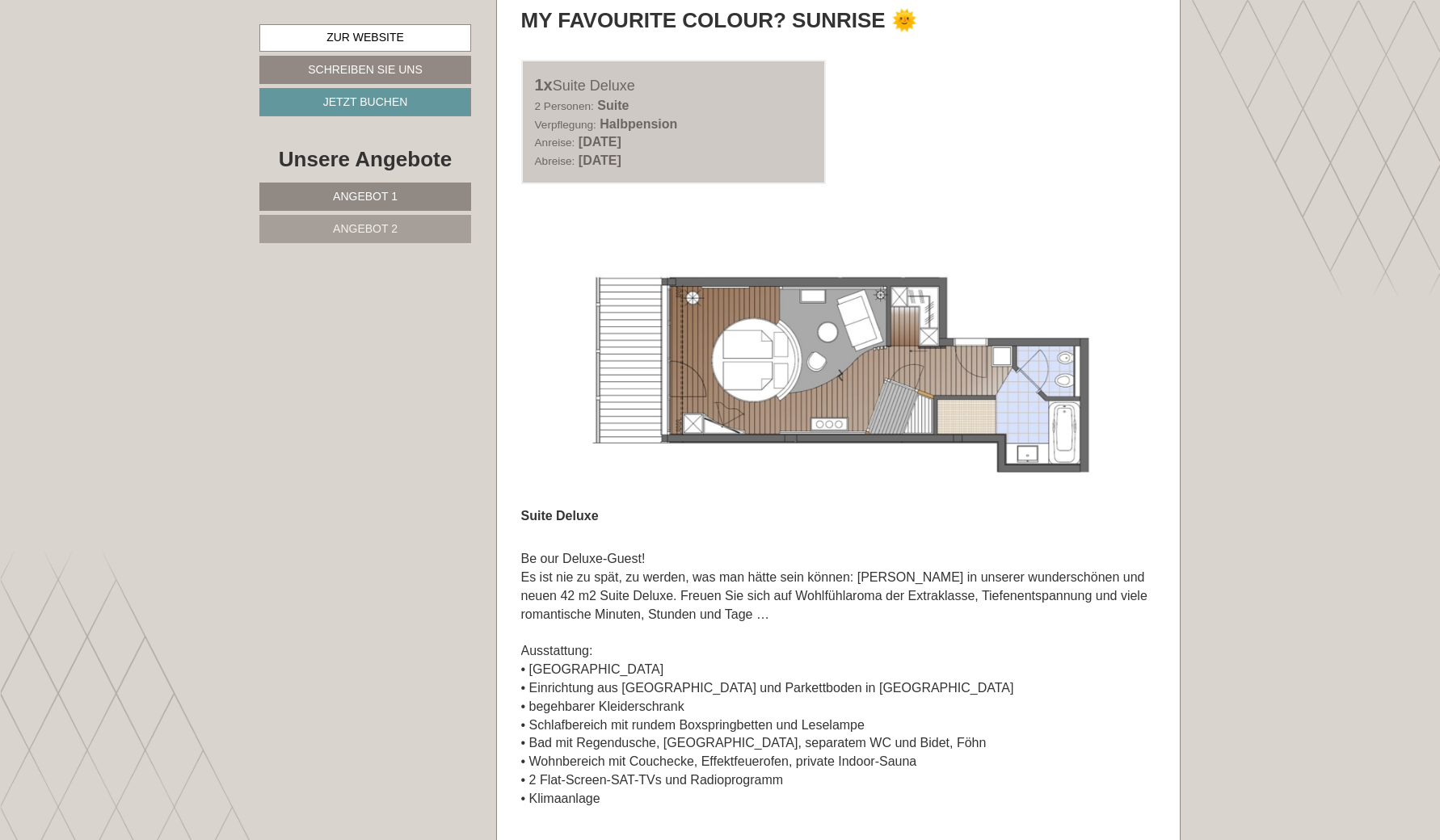
click at [1135, 227] on img at bounding box center [838, 367] width 635 height 318
click at [1049, 269] on img at bounding box center [838, 367] width 635 height 318
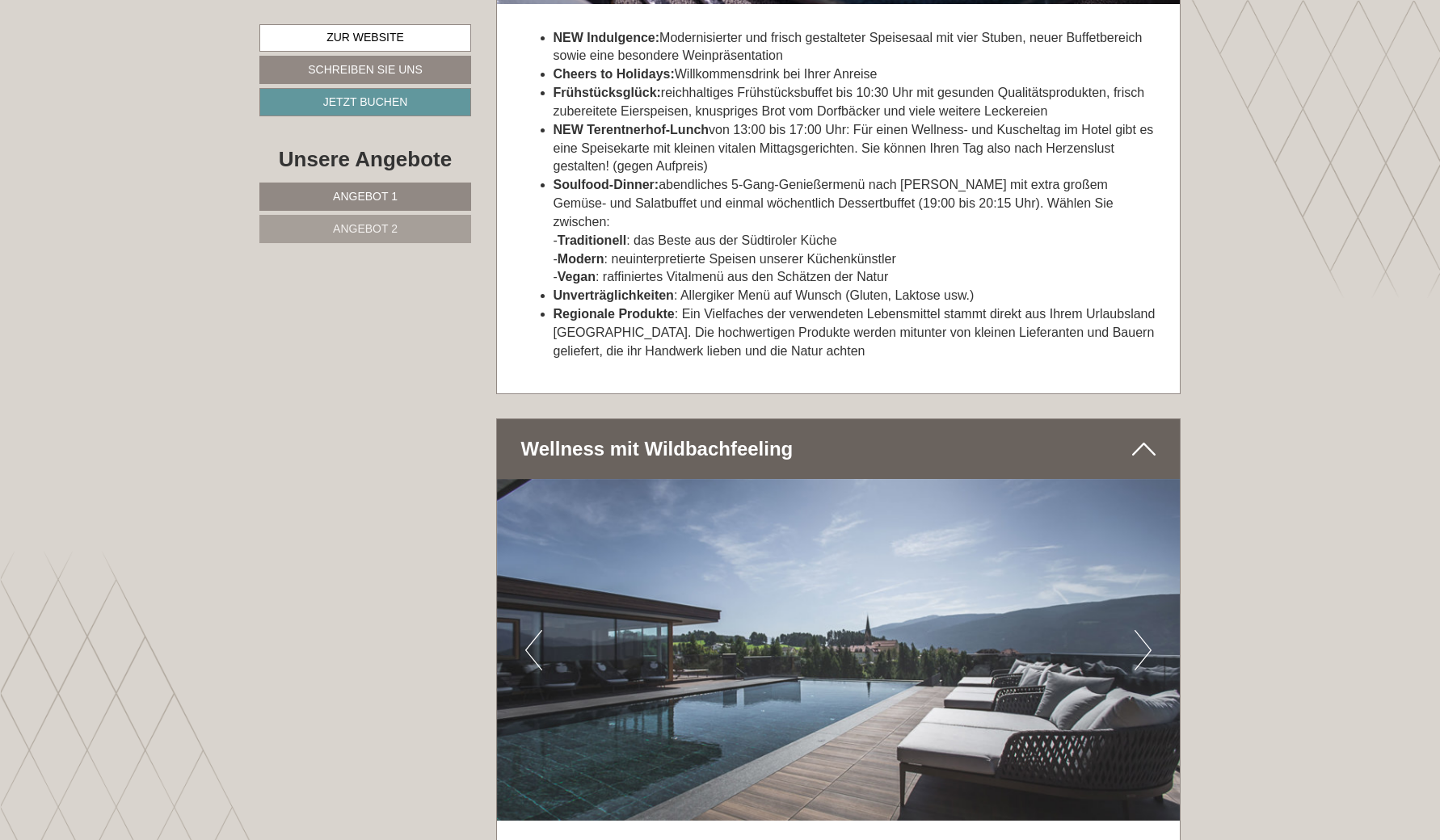
scroll to position [4771, 0]
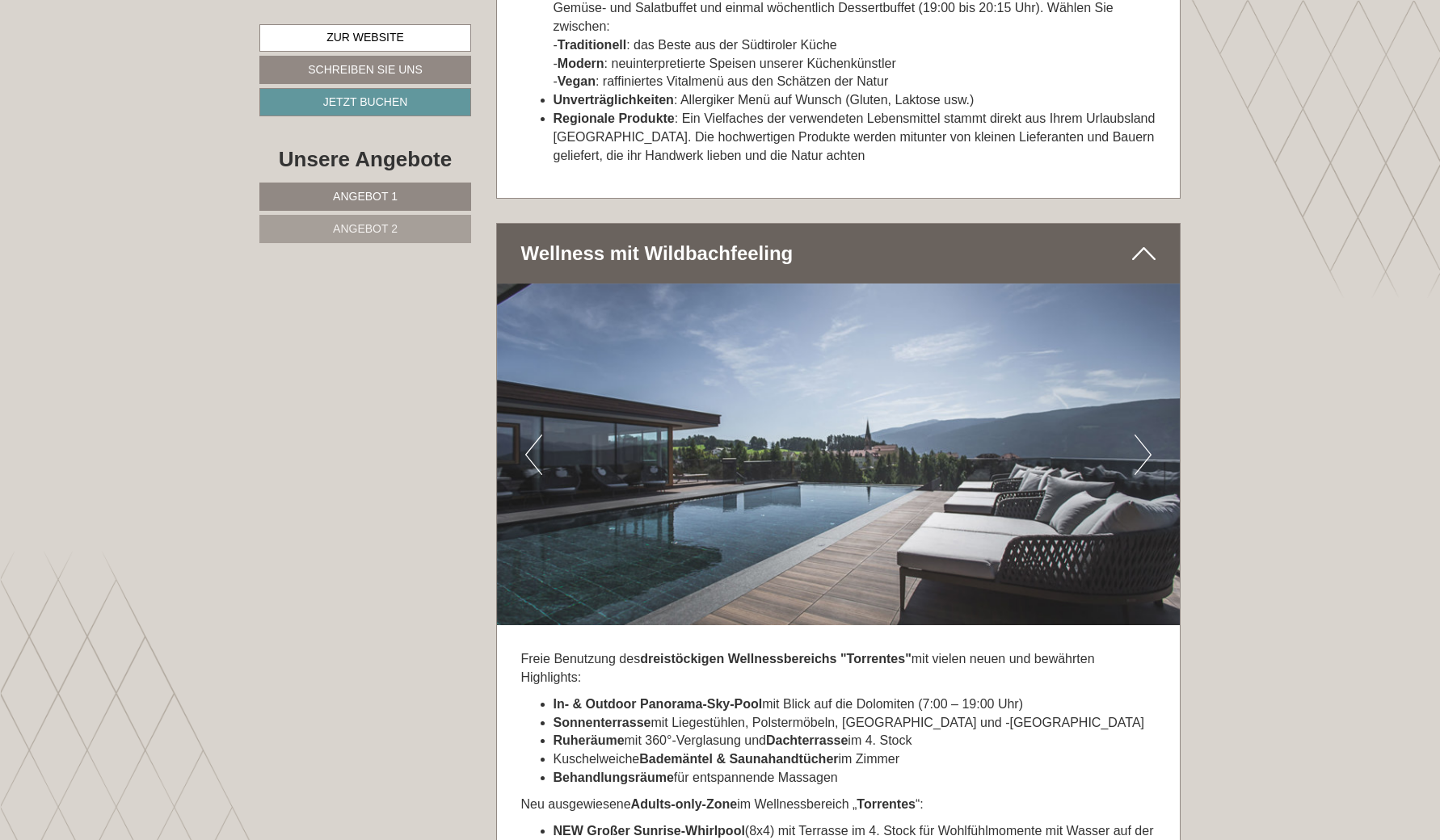
click at [1140, 435] on button "Next" at bounding box center [1143, 455] width 17 height 41
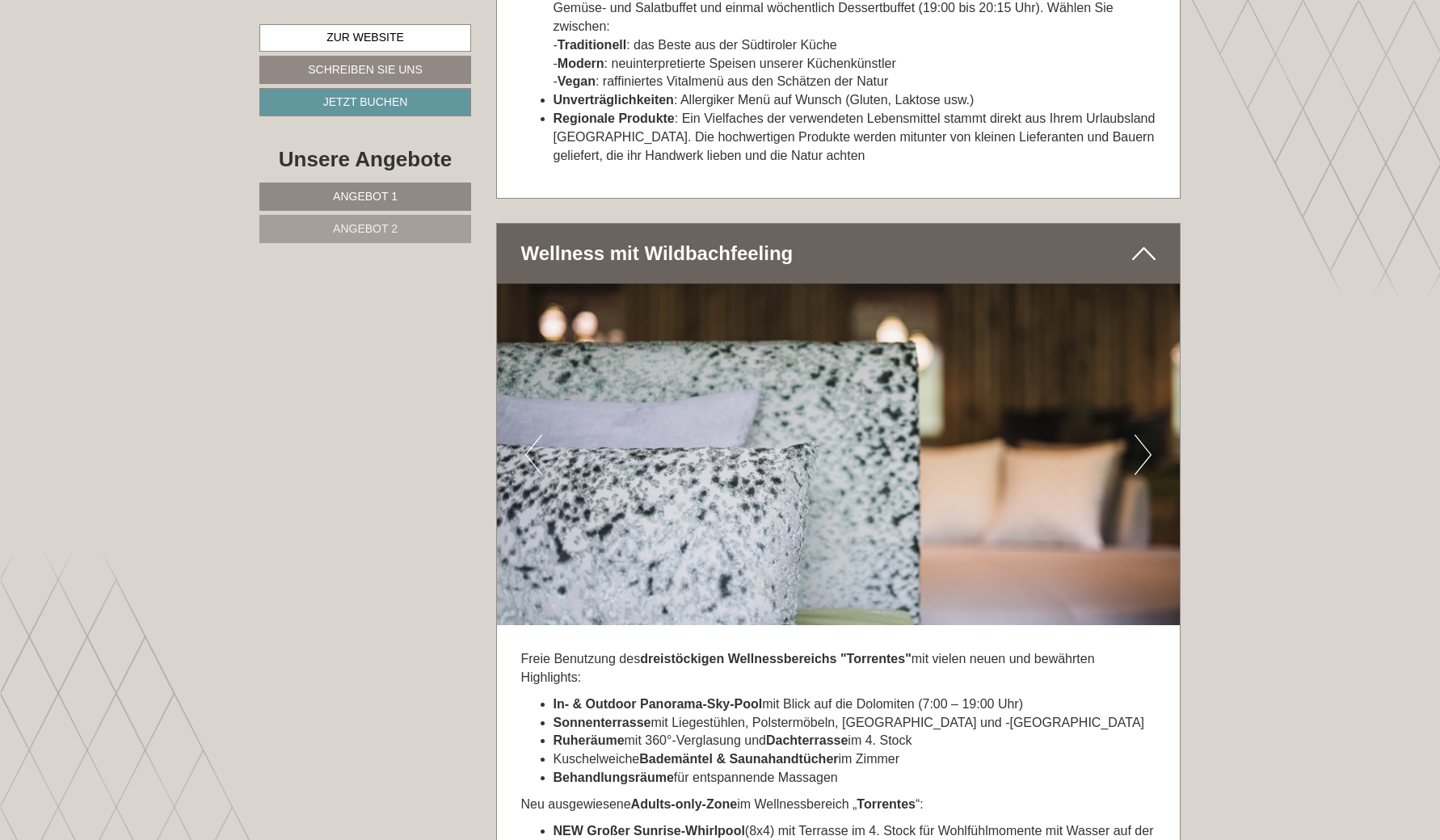
click at [1140, 435] on button "Next" at bounding box center [1143, 455] width 17 height 41
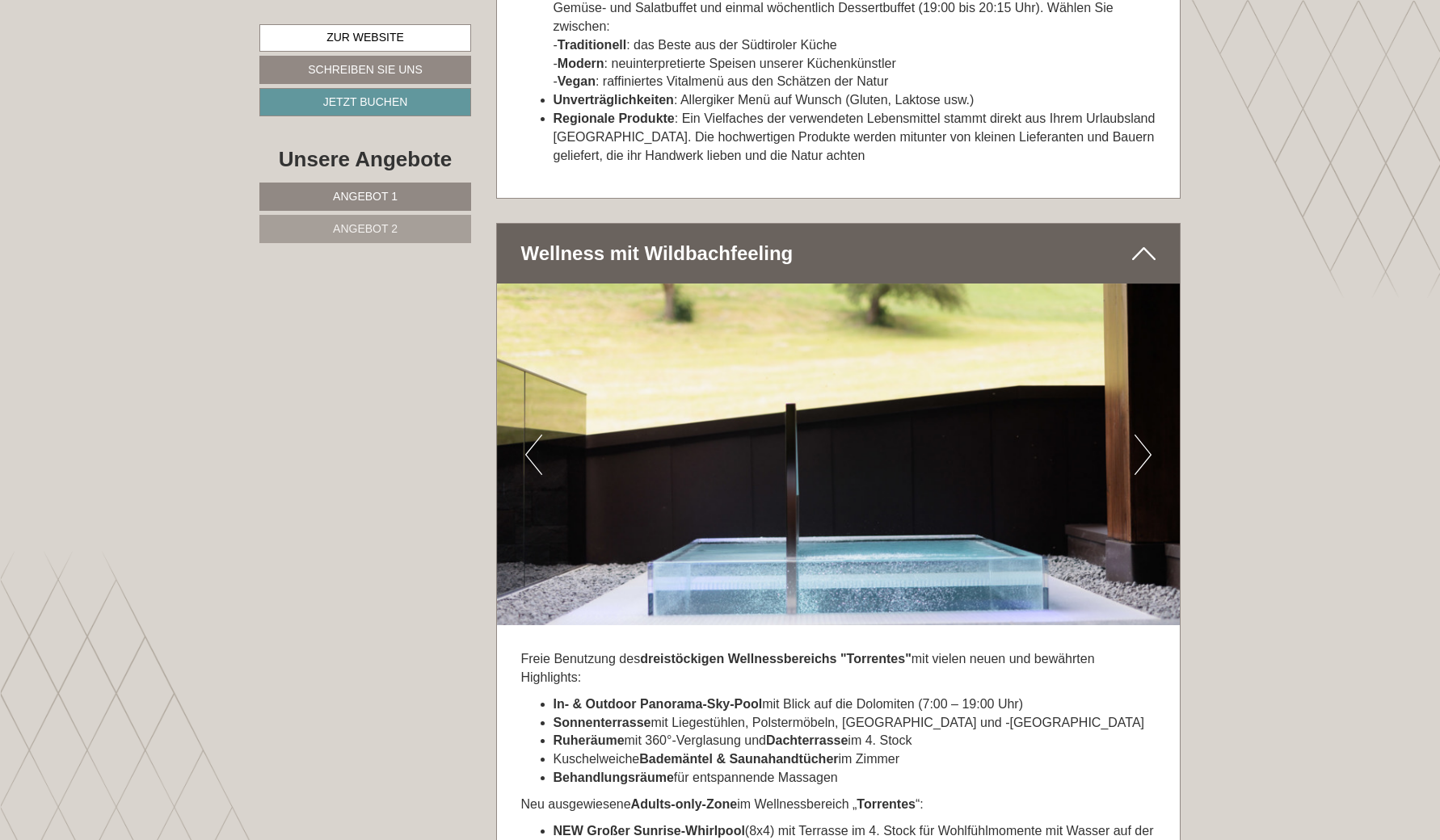
click at [1140, 435] on button "Next" at bounding box center [1143, 455] width 17 height 41
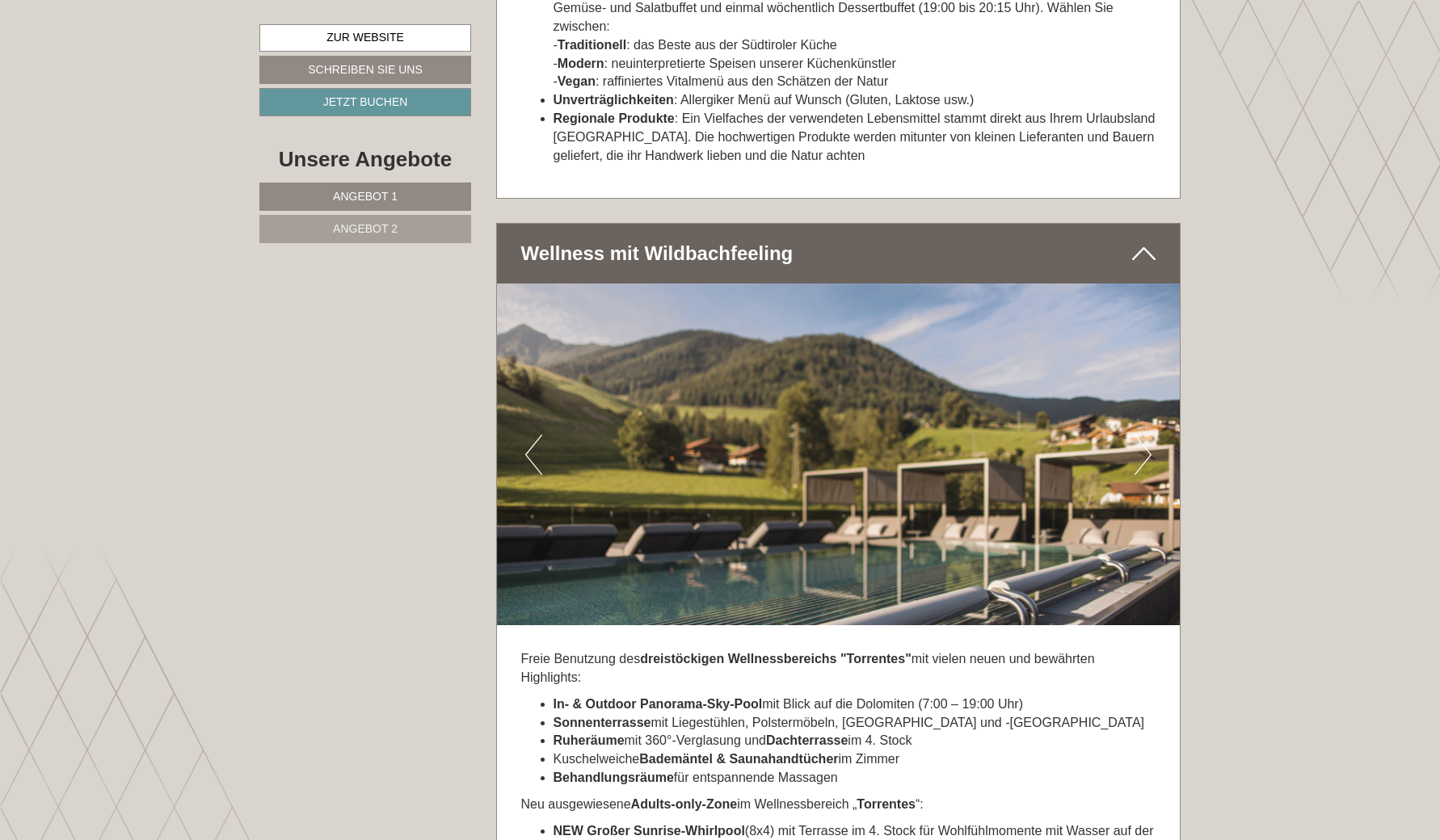
click at [1140, 435] on button "Next" at bounding box center [1143, 455] width 17 height 41
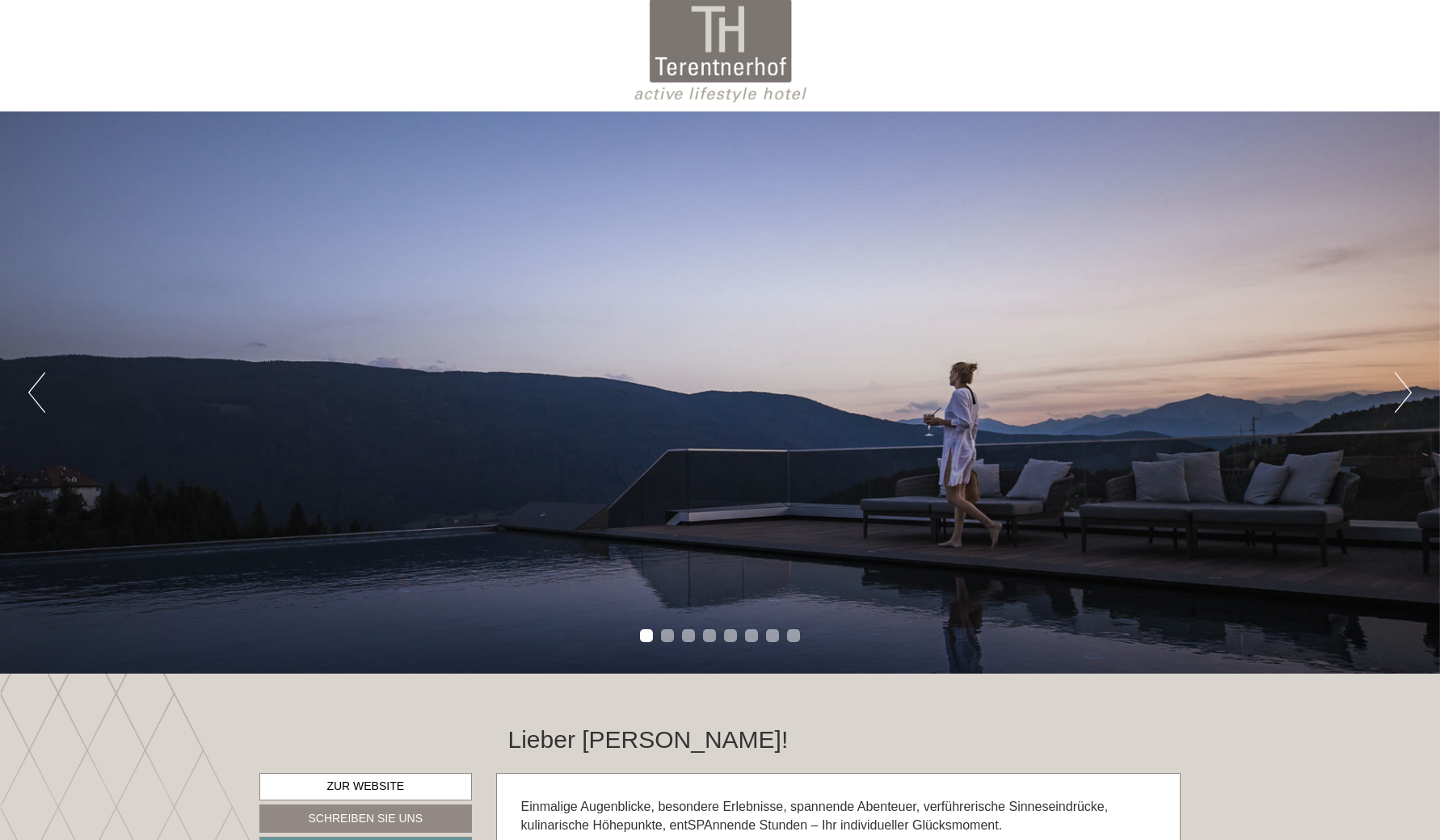
scroll to position [12, 0]
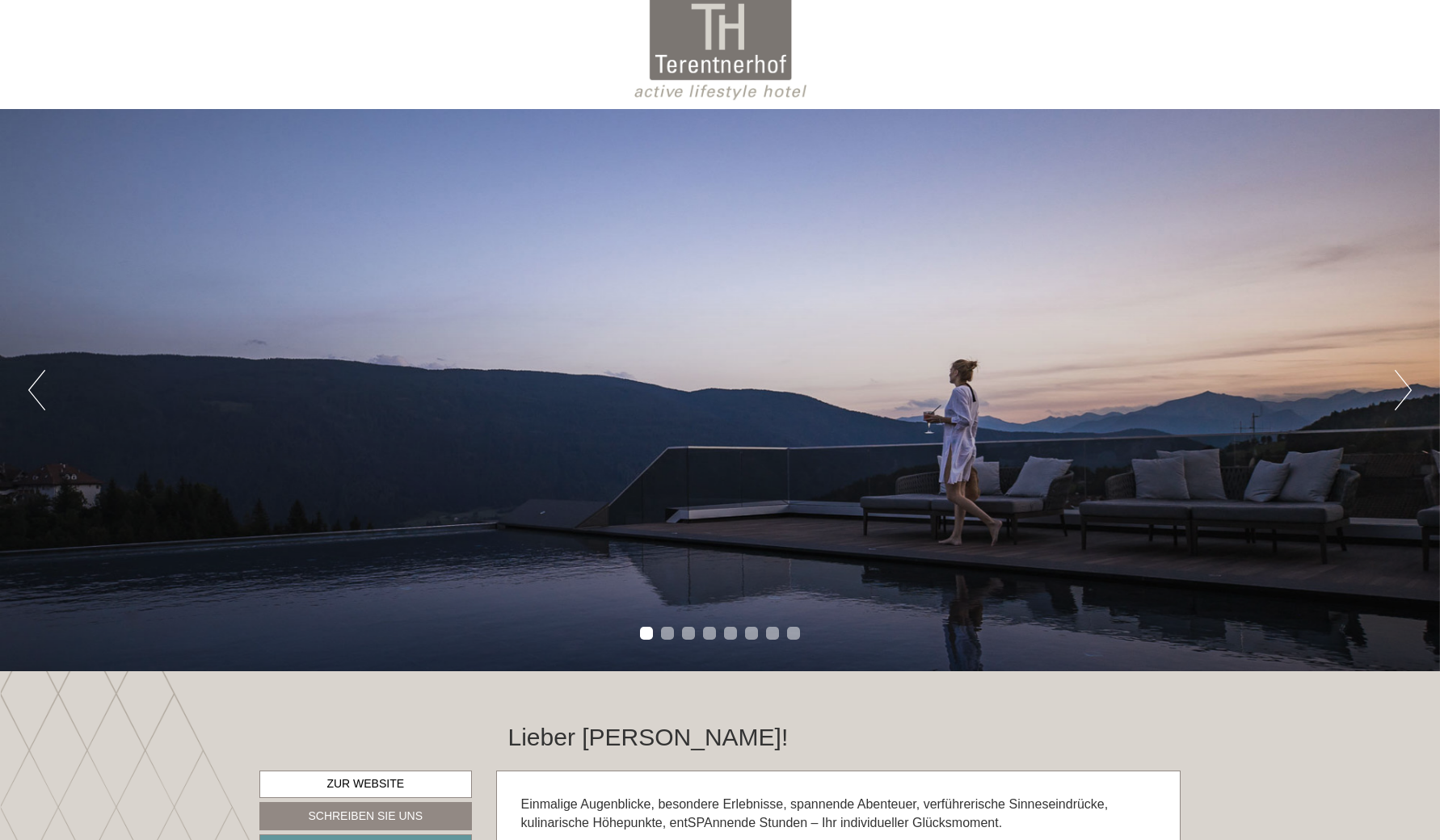
click at [680, 28] on div at bounding box center [720, 48] width 905 height 105
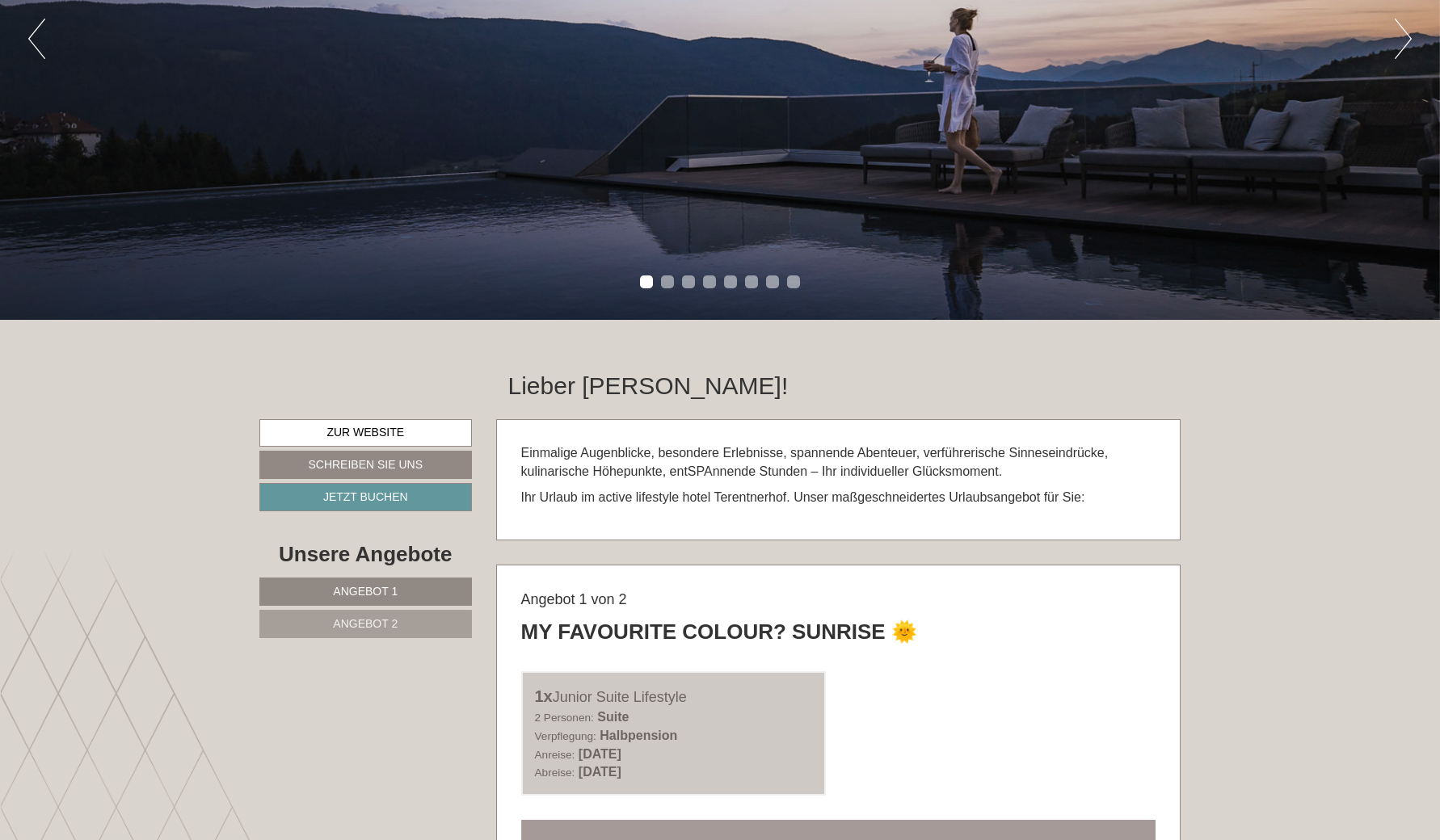
scroll to position [454, 0]
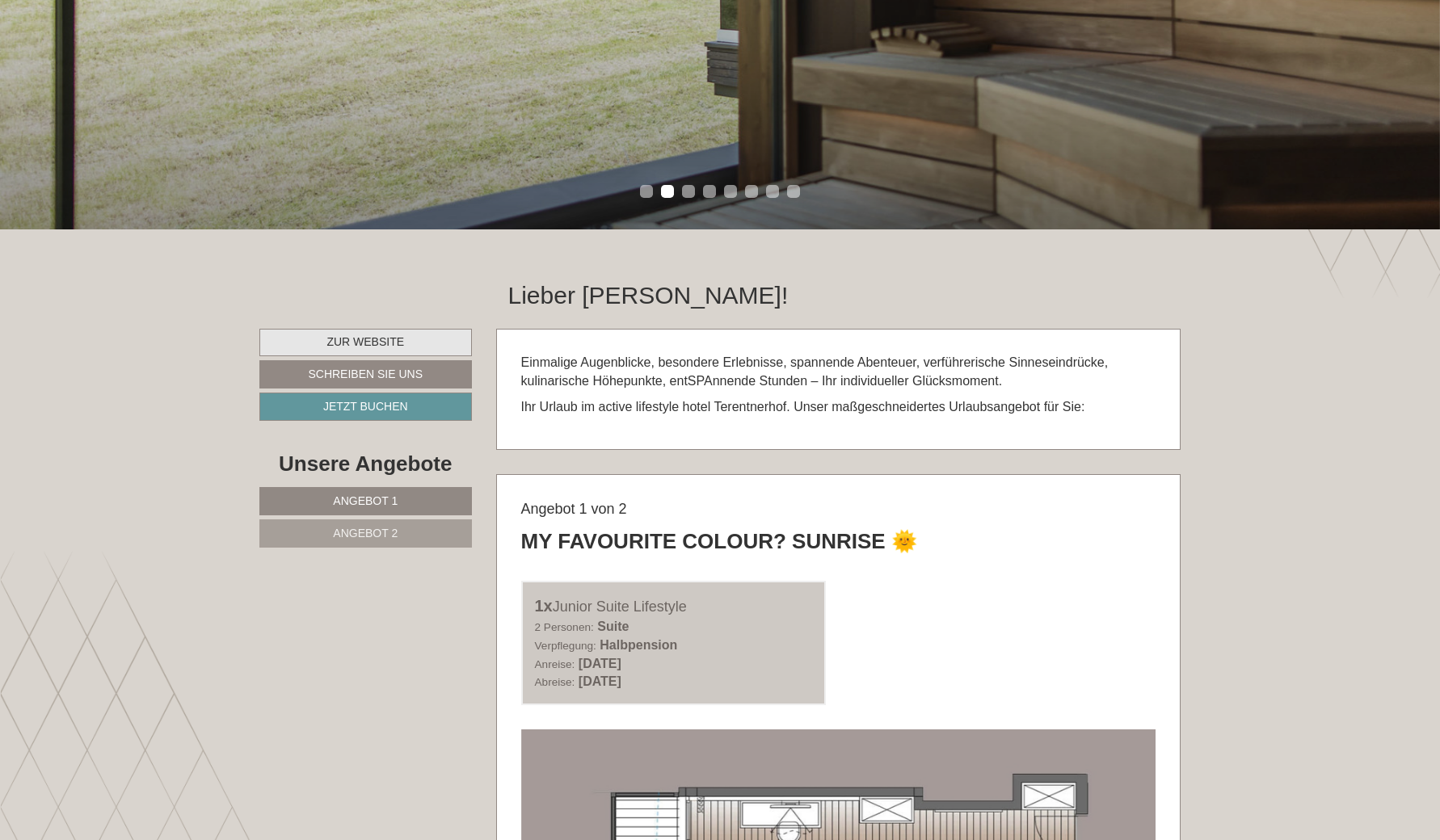
click at [408, 340] on link "Zur Website" at bounding box center [365, 342] width 213 height 27
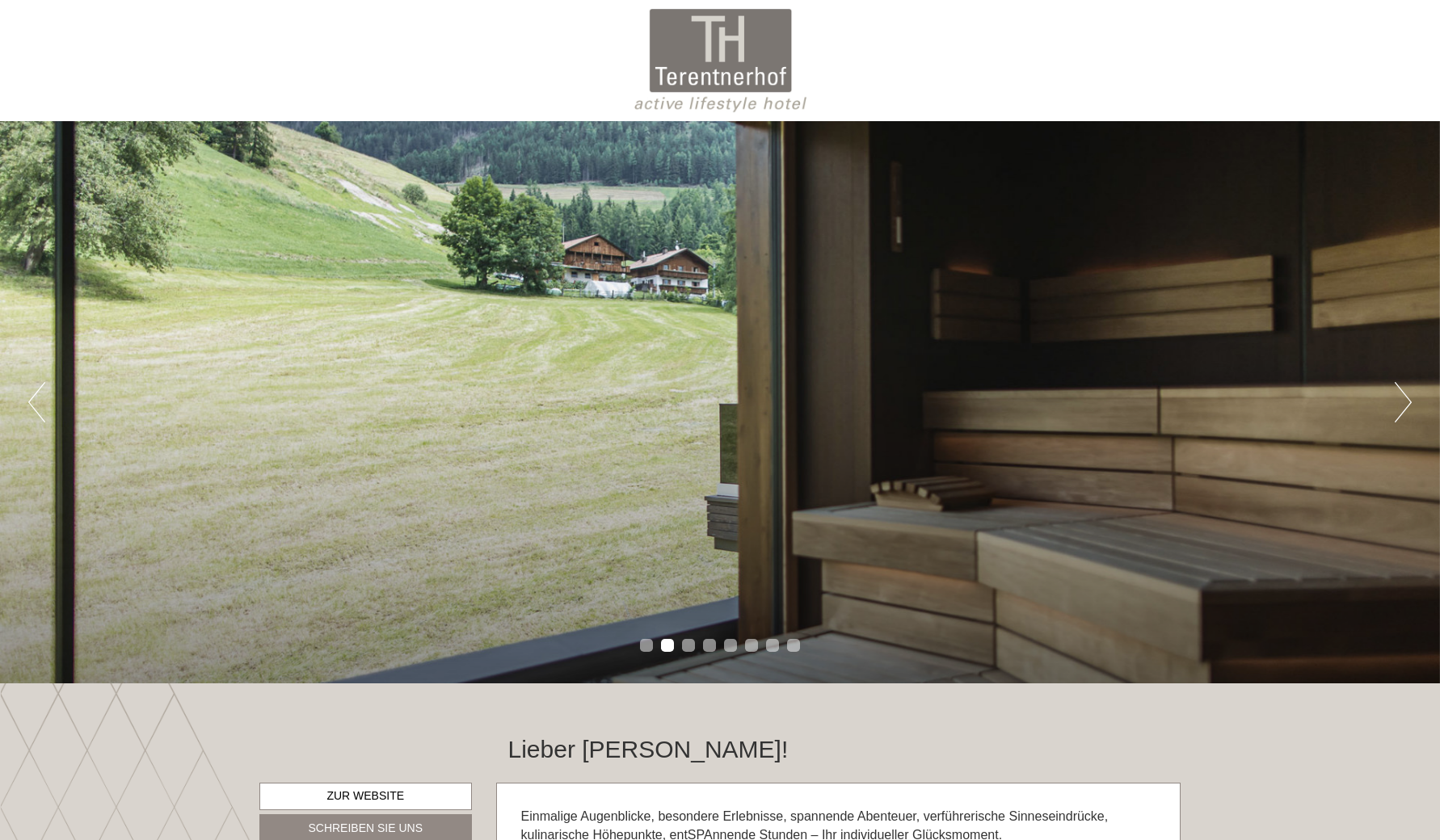
scroll to position [0, 0]
